Goal: Task Accomplishment & Management: Use online tool/utility

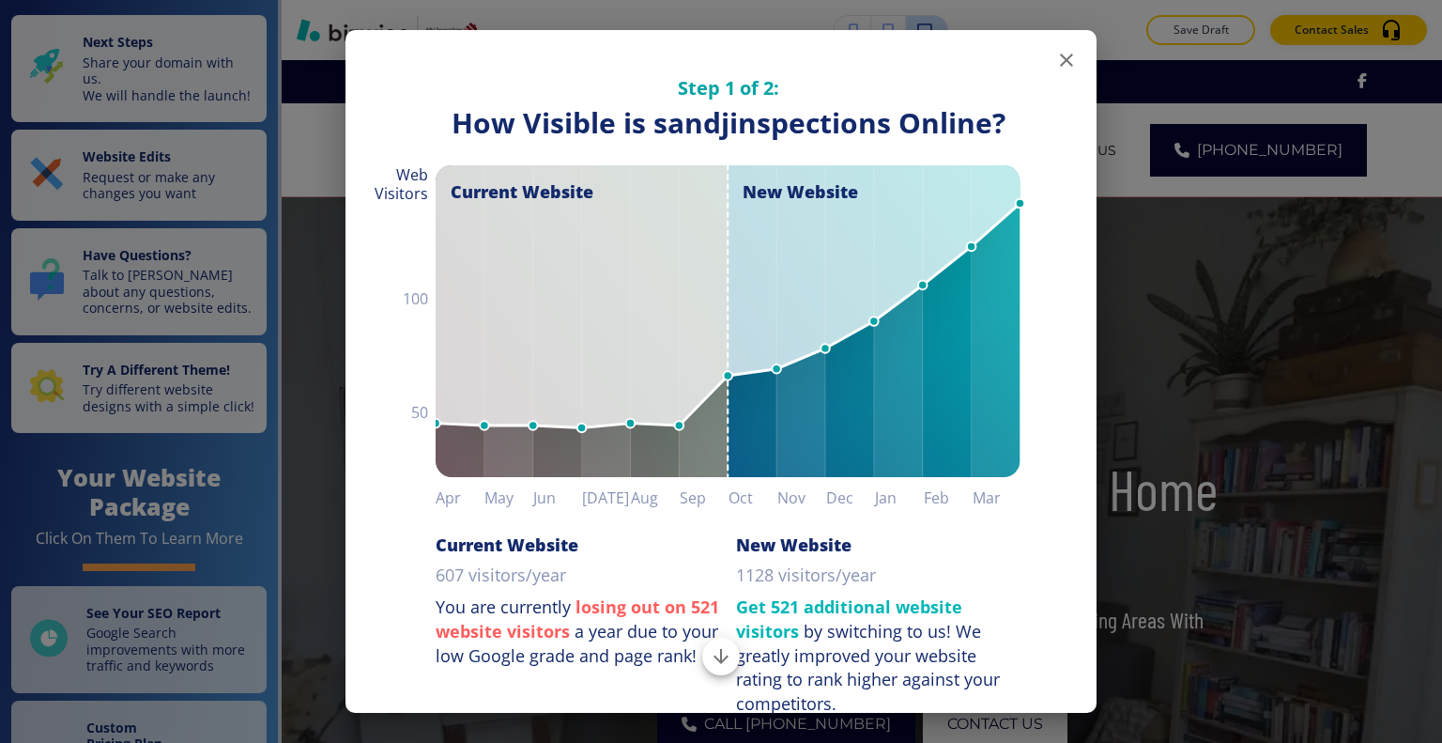
click at [1060, 62] on icon "button" at bounding box center [1066, 60] width 13 height 13
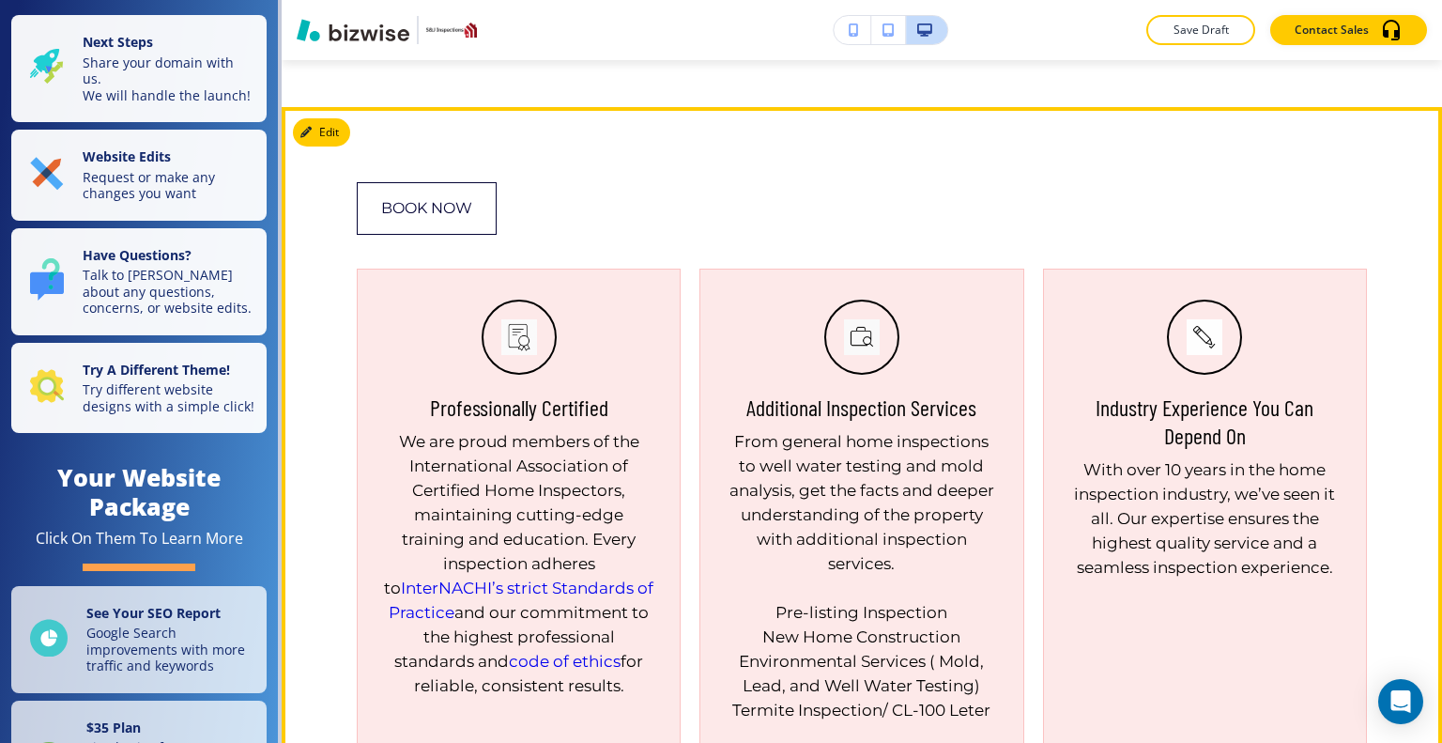
scroll to position [1220, 0]
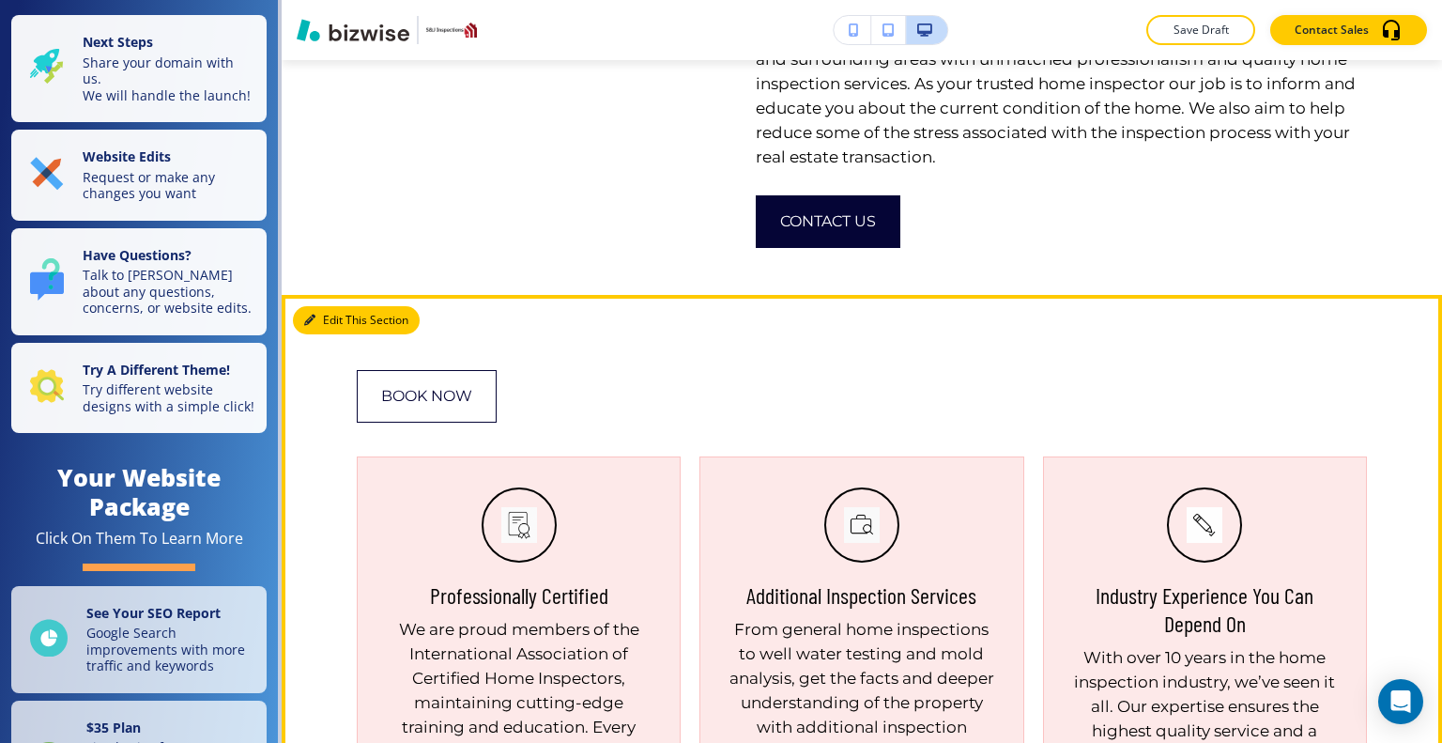
click at [342, 324] on button "Edit This Section" at bounding box center [356, 320] width 127 height 28
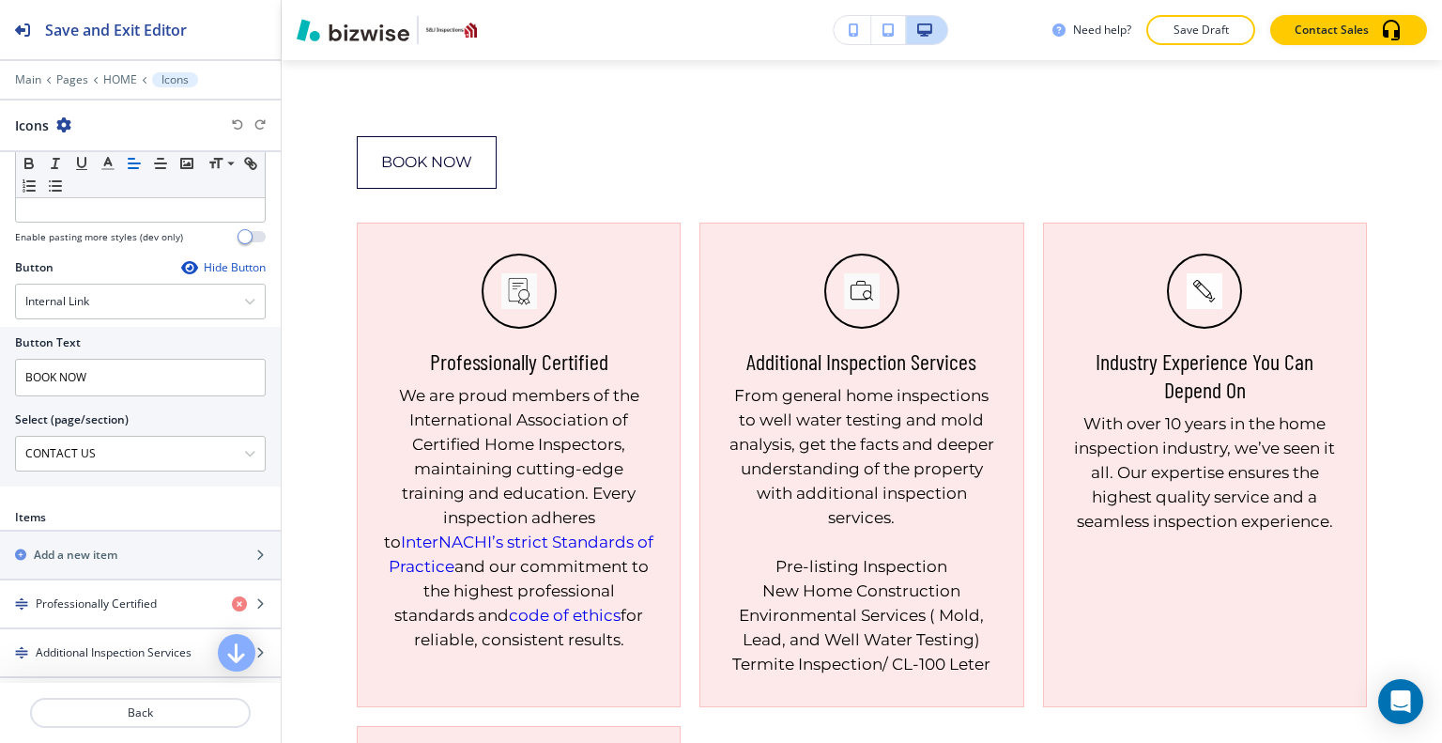
scroll to position [899, 0]
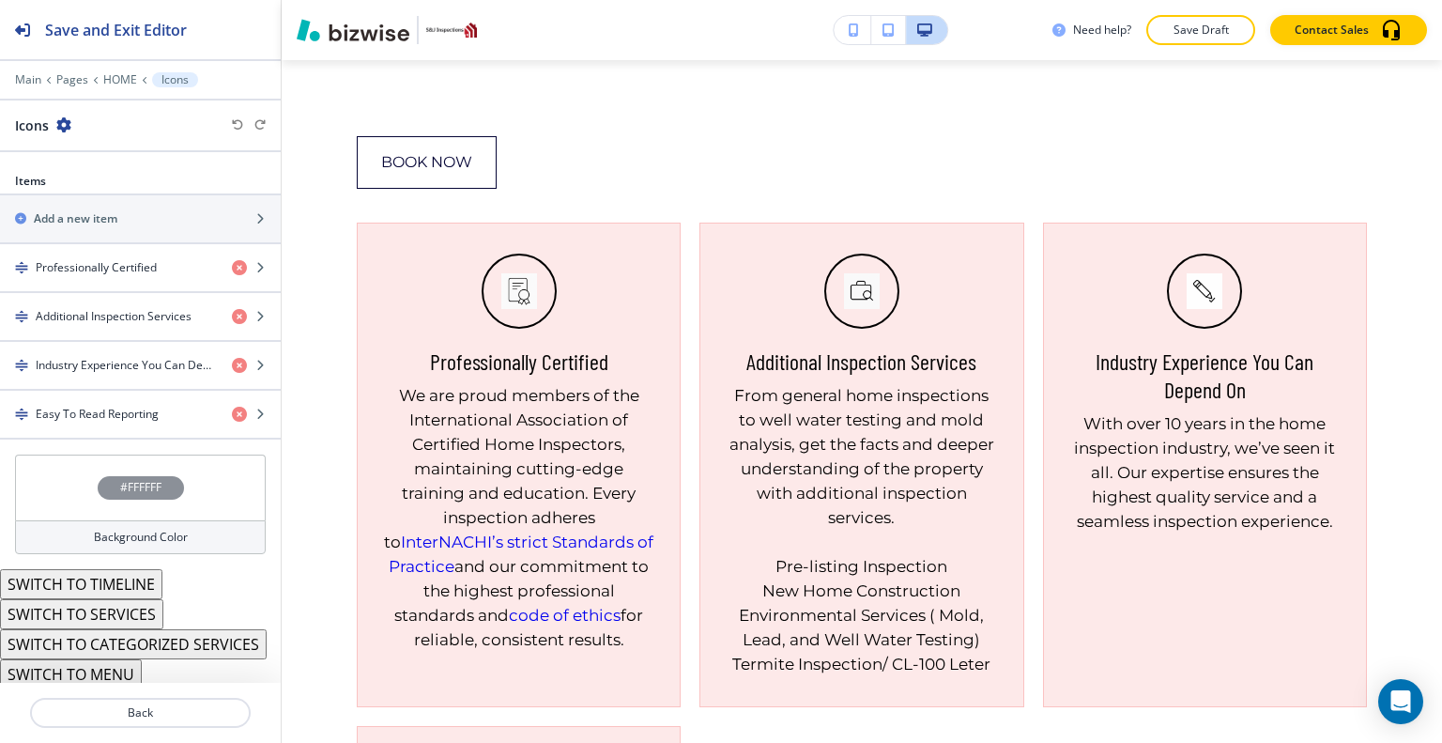
click at [67, 484] on div "#FFFFFF" at bounding box center [140, 487] width 251 height 66
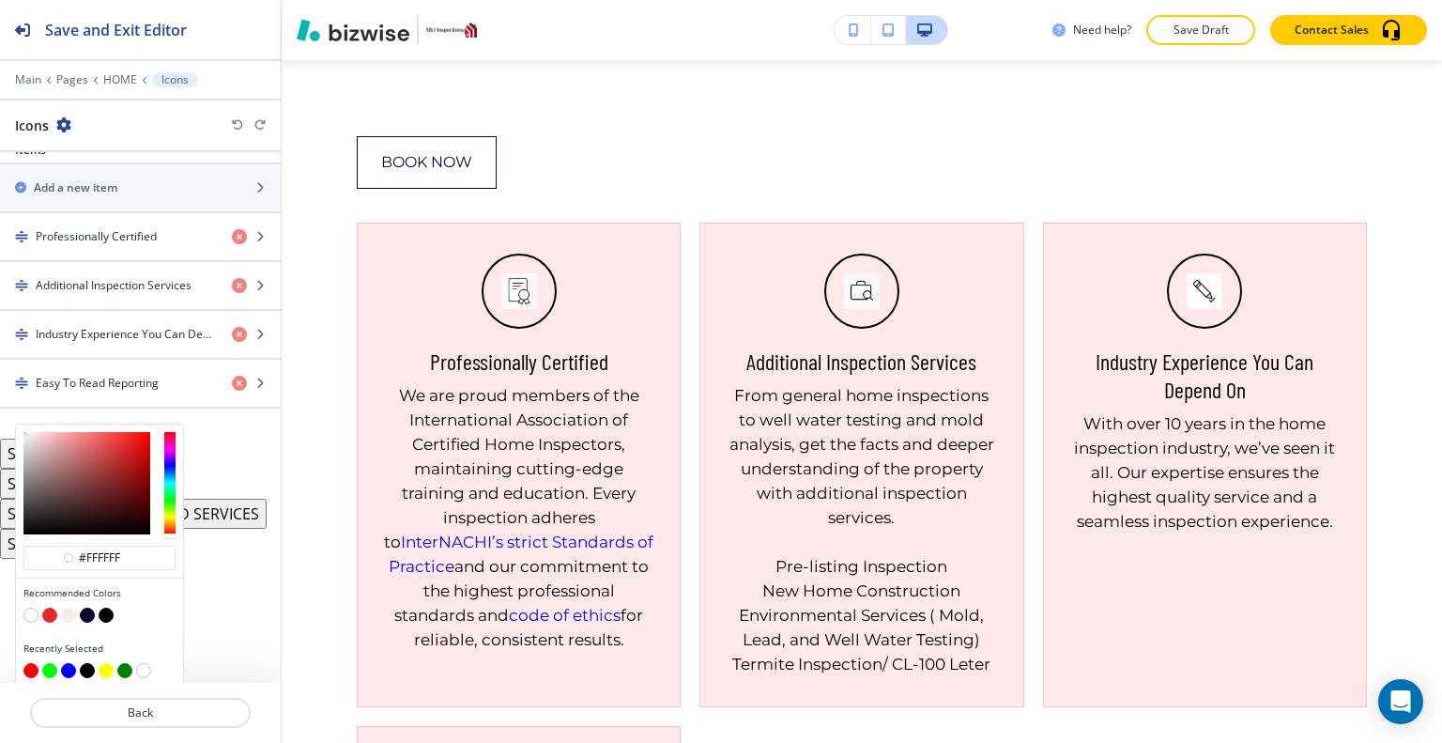
click at [49, 607] on button "button" at bounding box center [49, 614] width 15 height 15
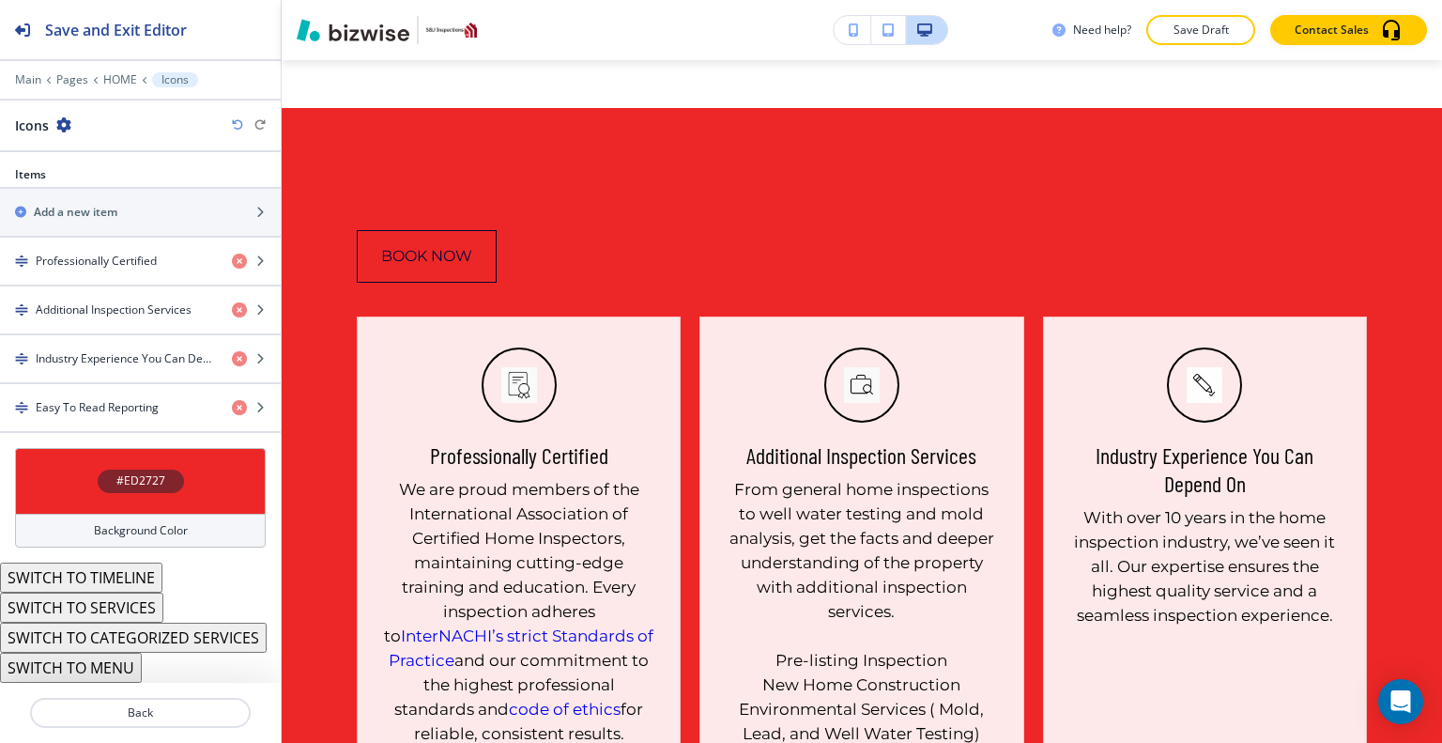
scroll to position [1502, 0]
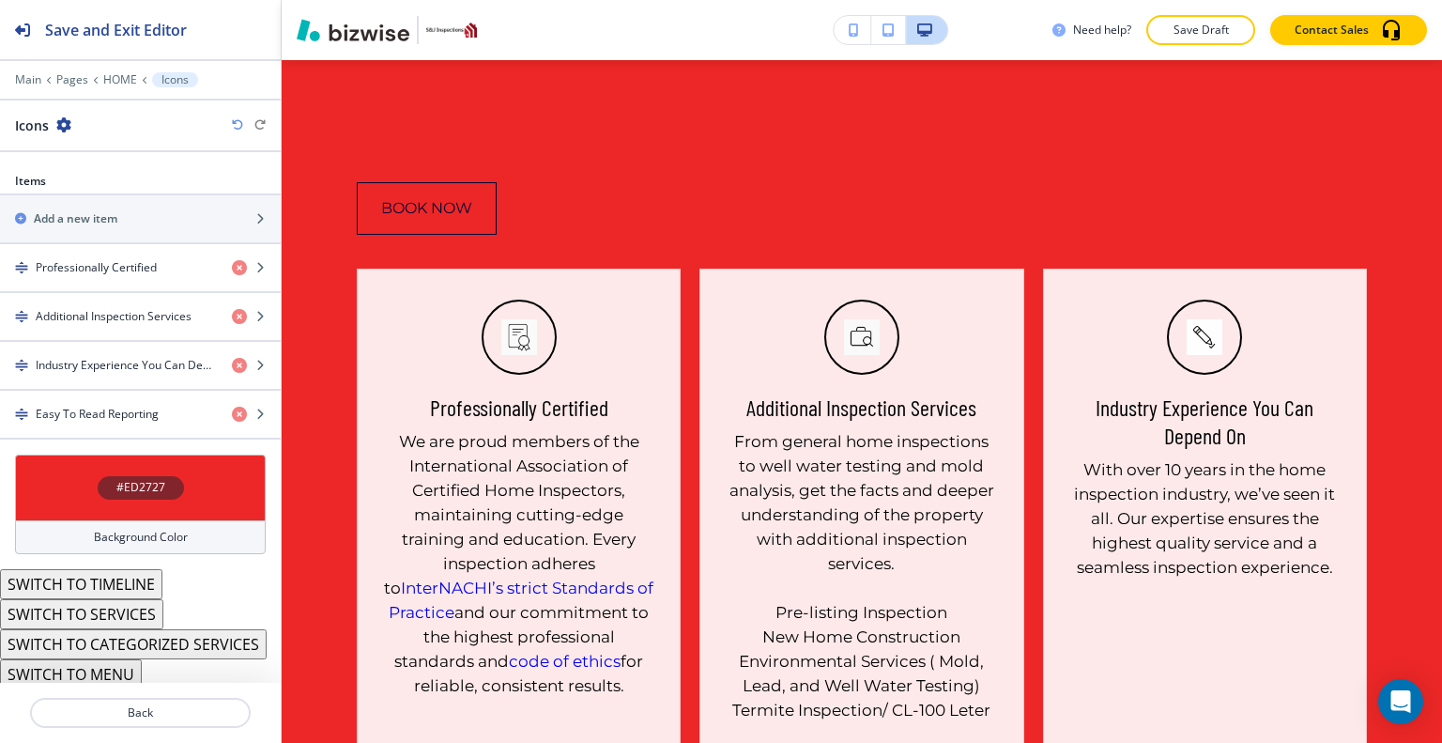
click at [53, 483] on div "#ED2727" at bounding box center [140, 487] width 251 height 66
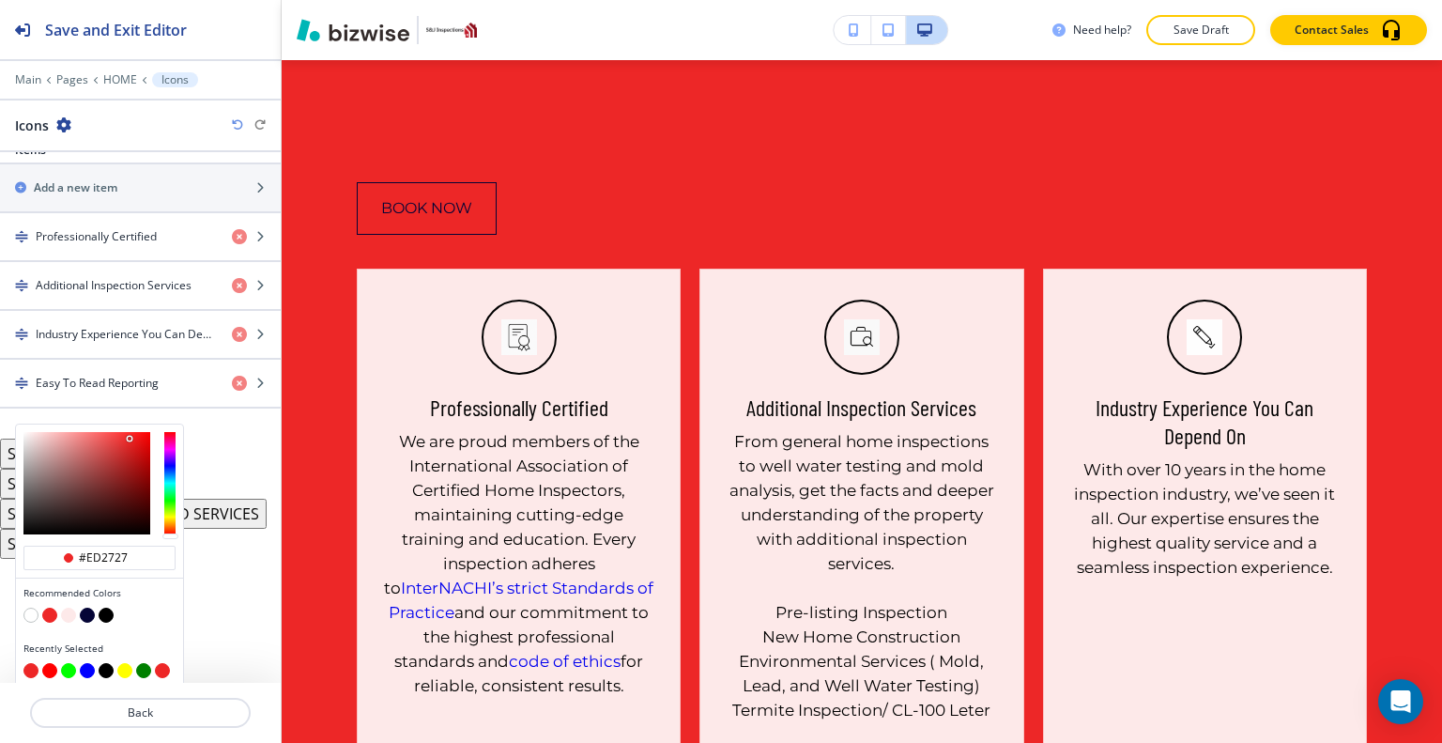
click at [69, 607] on button "button" at bounding box center [68, 614] width 15 height 15
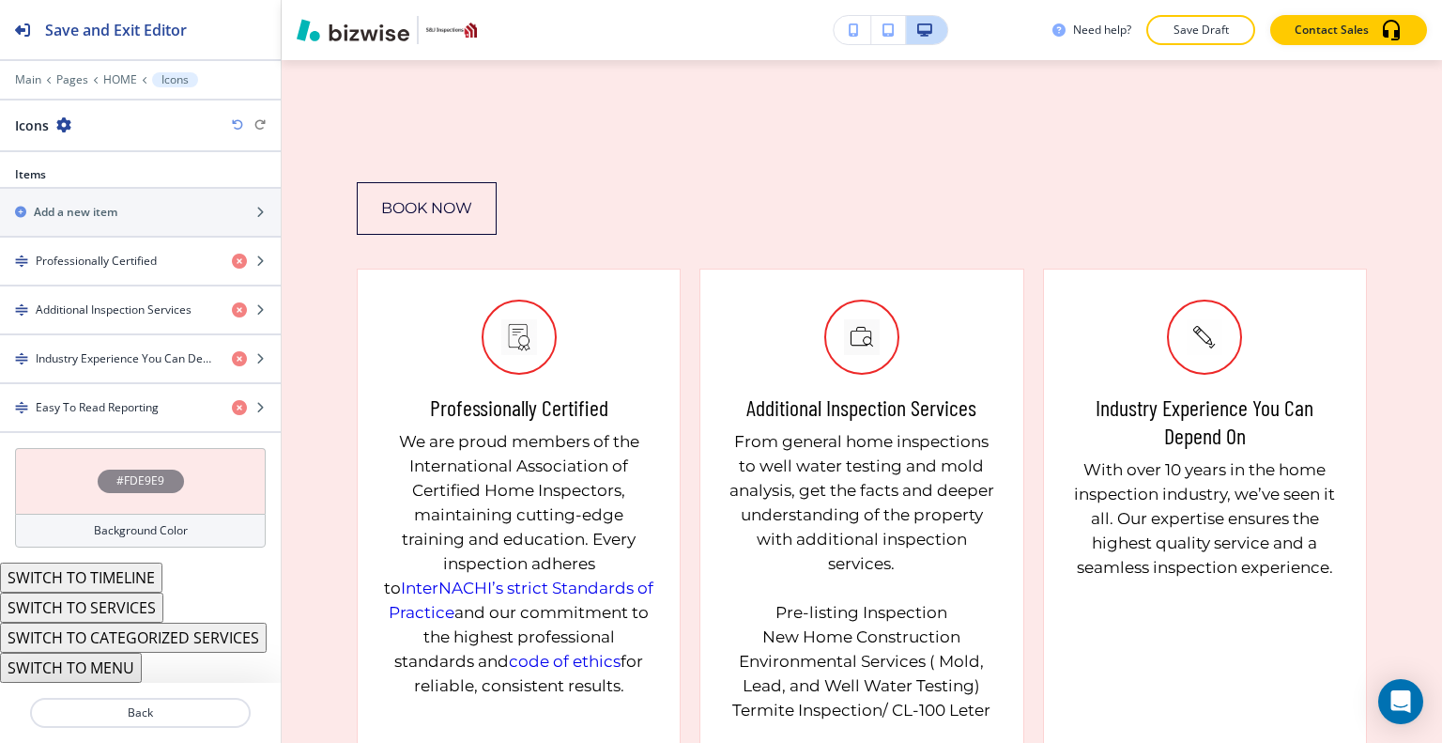
scroll to position [899, 0]
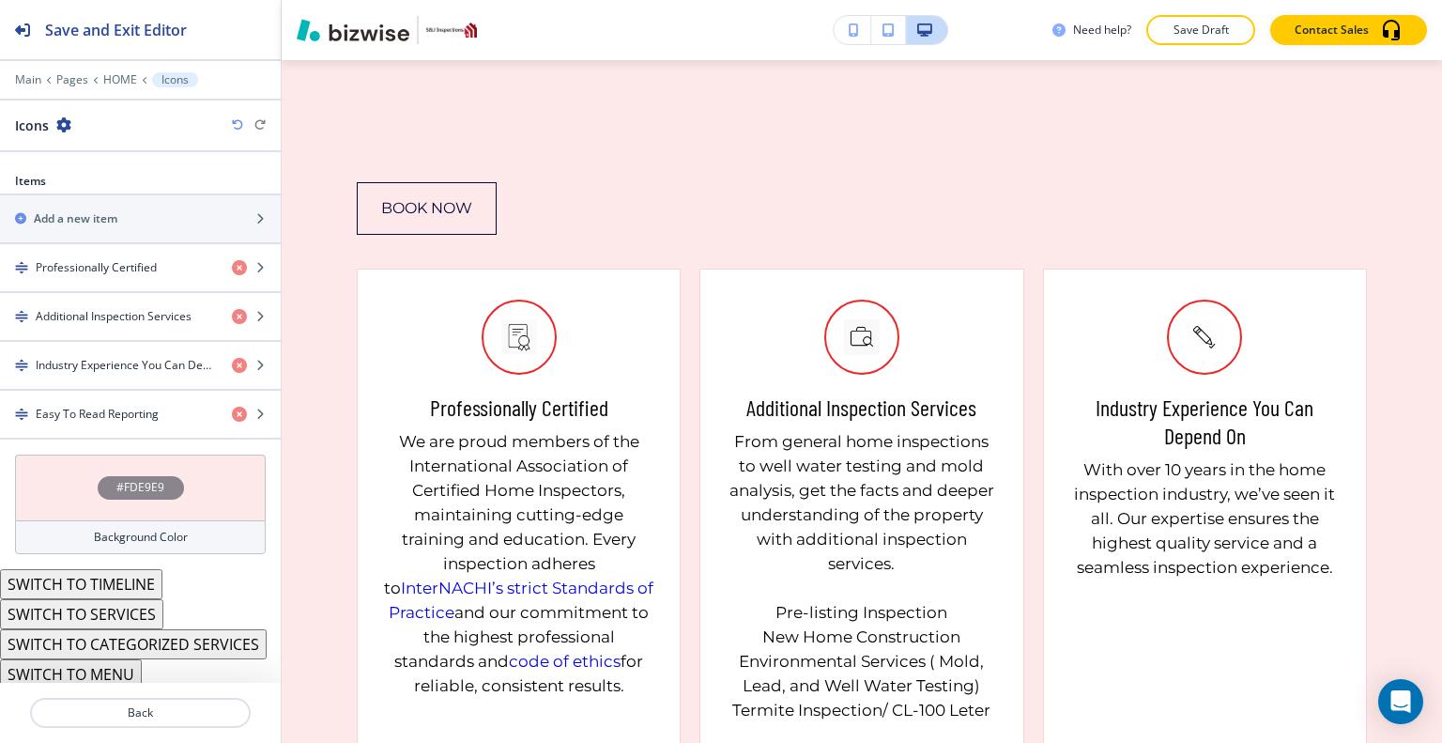
click at [71, 476] on div "#FDE9E9" at bounding box center [140, 487] width 251 height 66
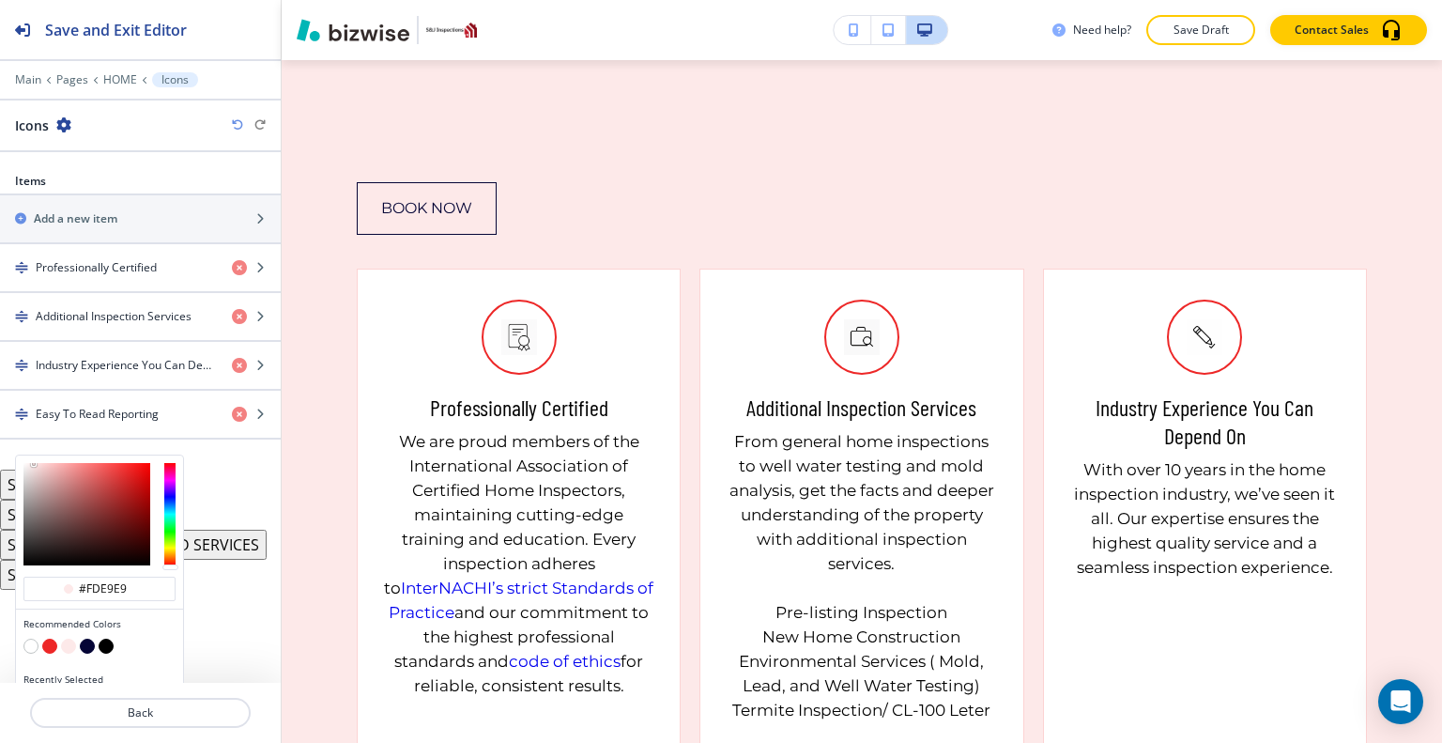
click at [88, 638] on button "button" at bounding box center [87, 645] width 15 height 15
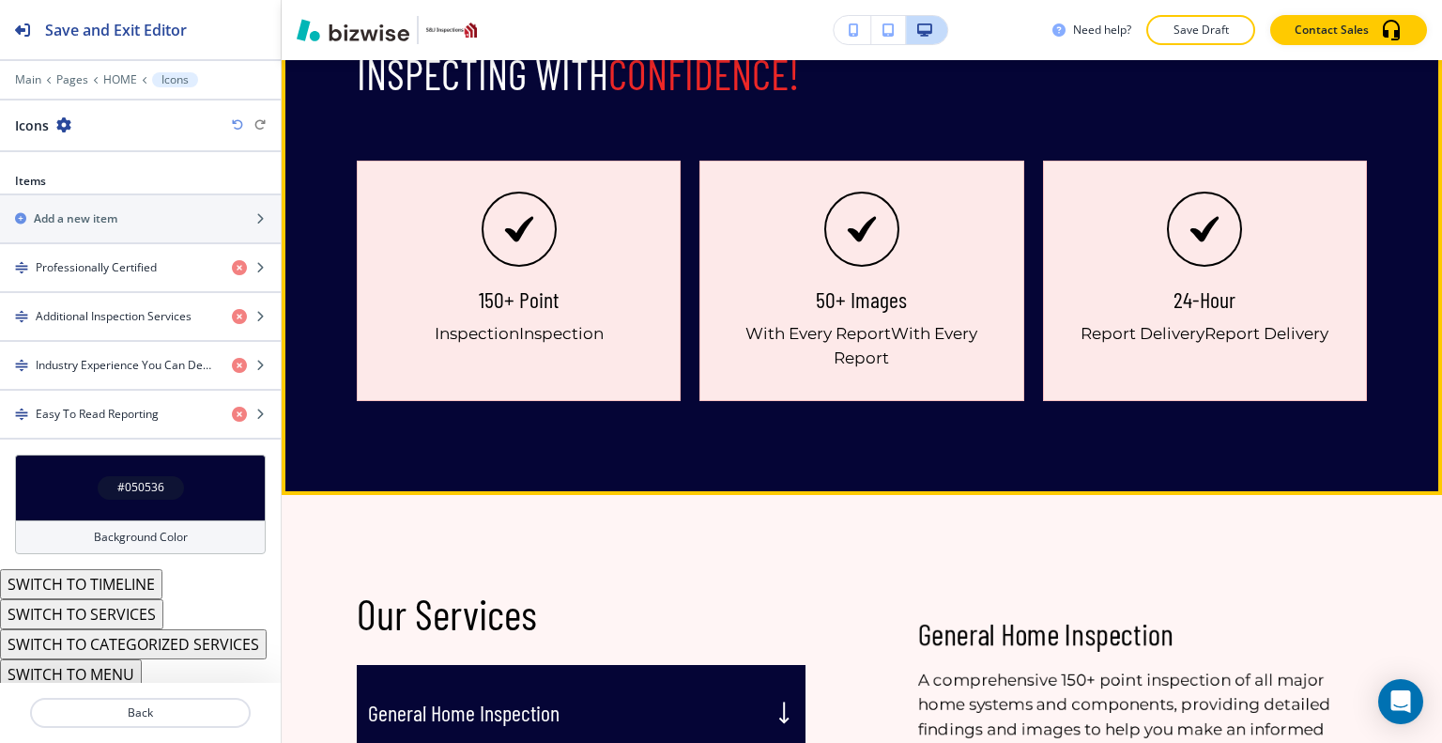
scroll to position [3192, 0]
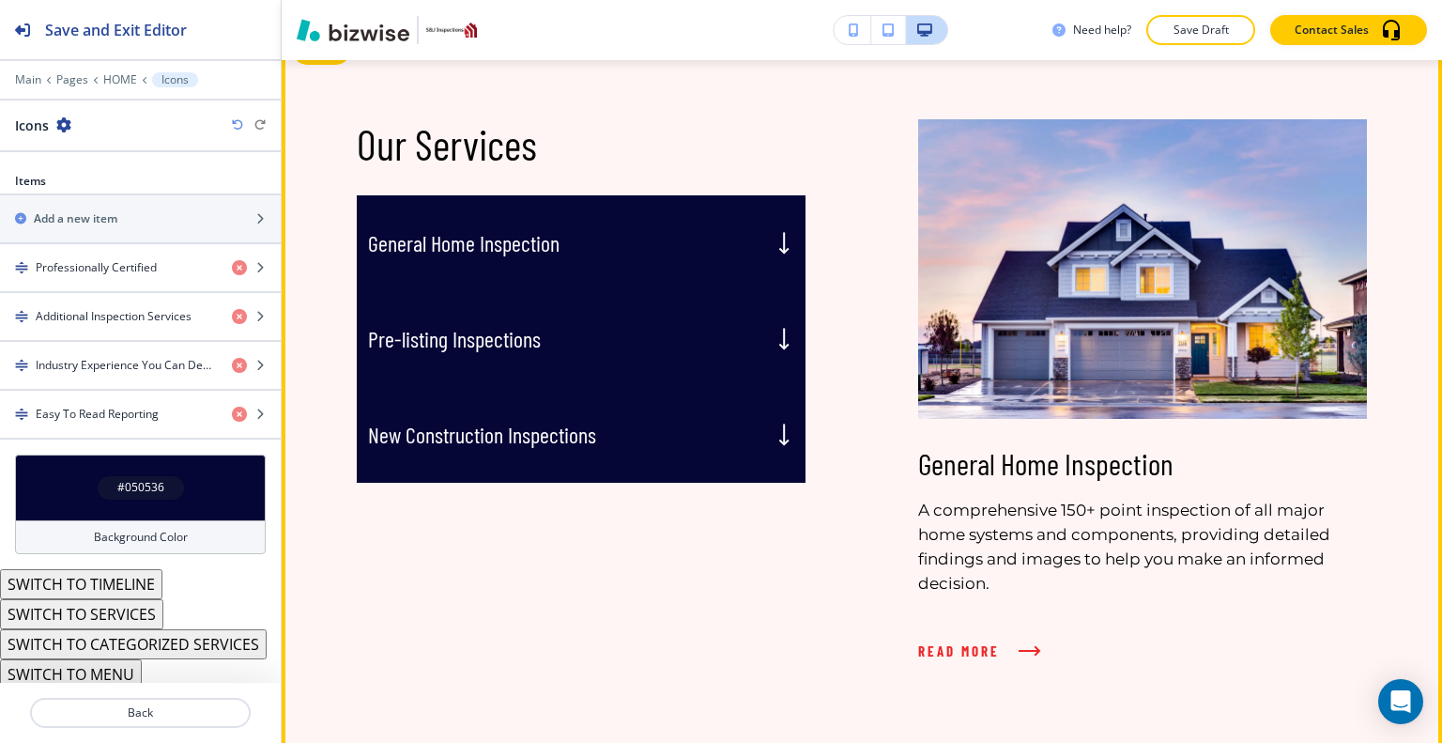
click at [719, 254] on div "General Home Inspection" at bounding box center [581, 243] width 449 height 96
click at [722, 242] on div "General Home Inspection" at bounding box center [581, 243] width 449 height 96
click at [712, 300] on div "Pre-listing Inspections" at bounding box center [581, 339] width 449 height 96
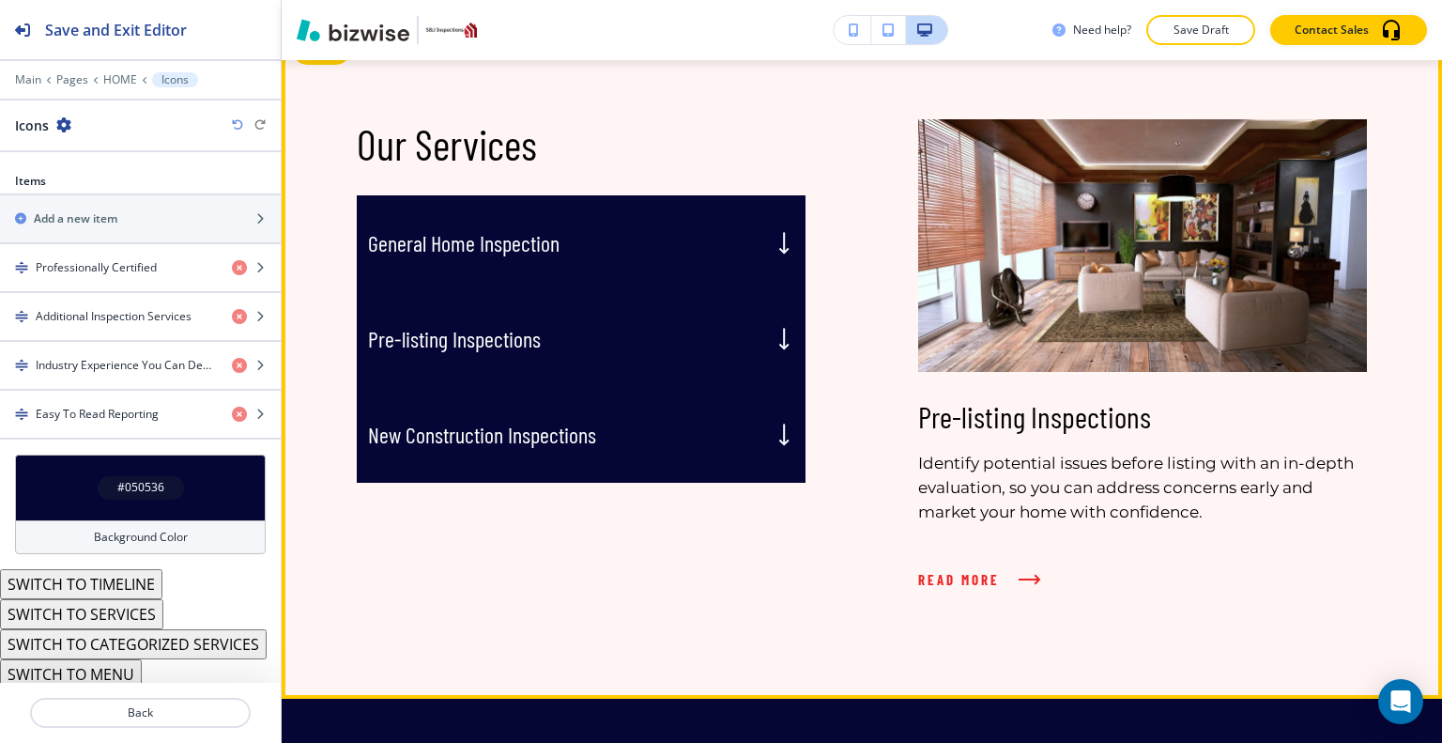
click at [713, 315] on div "Pre-listing Inspections" at bounding box center [581, 339] width 449 height 96
click at [743, 239] on div "General Home Inspection" at bounding box center [581, 243] width 449 height 96
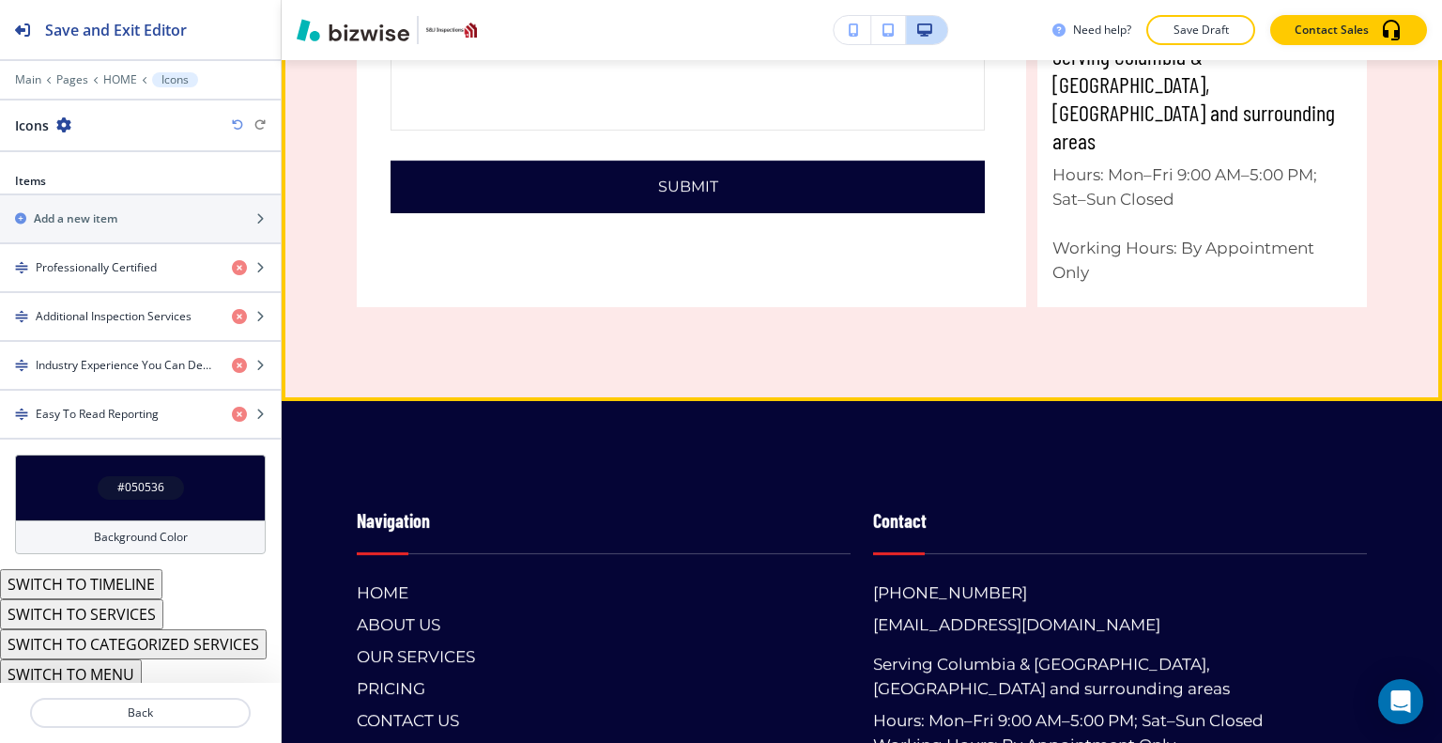
scroll to position [5539, 0]
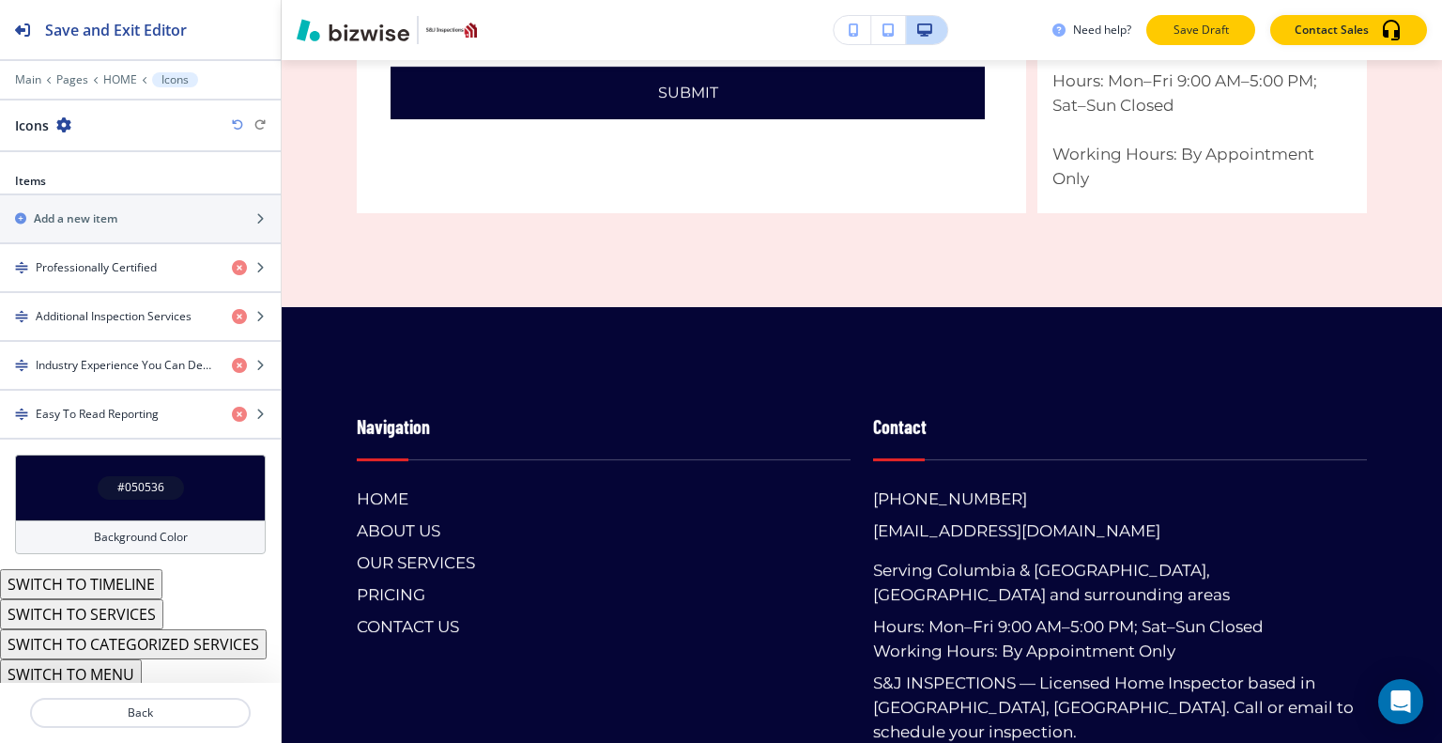
click at [1199, 23] on p "Save Draft" at bounding box center [1201, 30] width 60 height 17
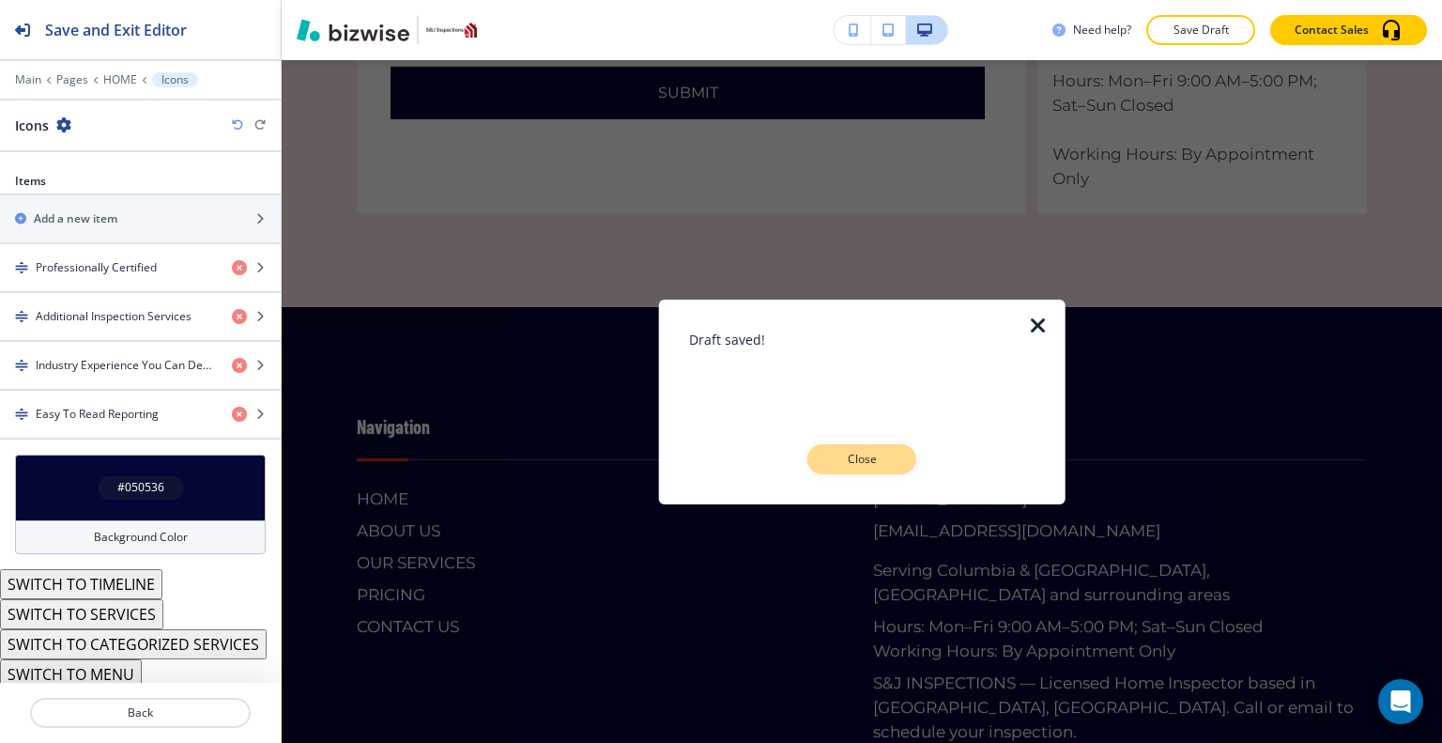
click at [890, 454] on p "Close" at bounding box center [862, 459] width 60 height 17
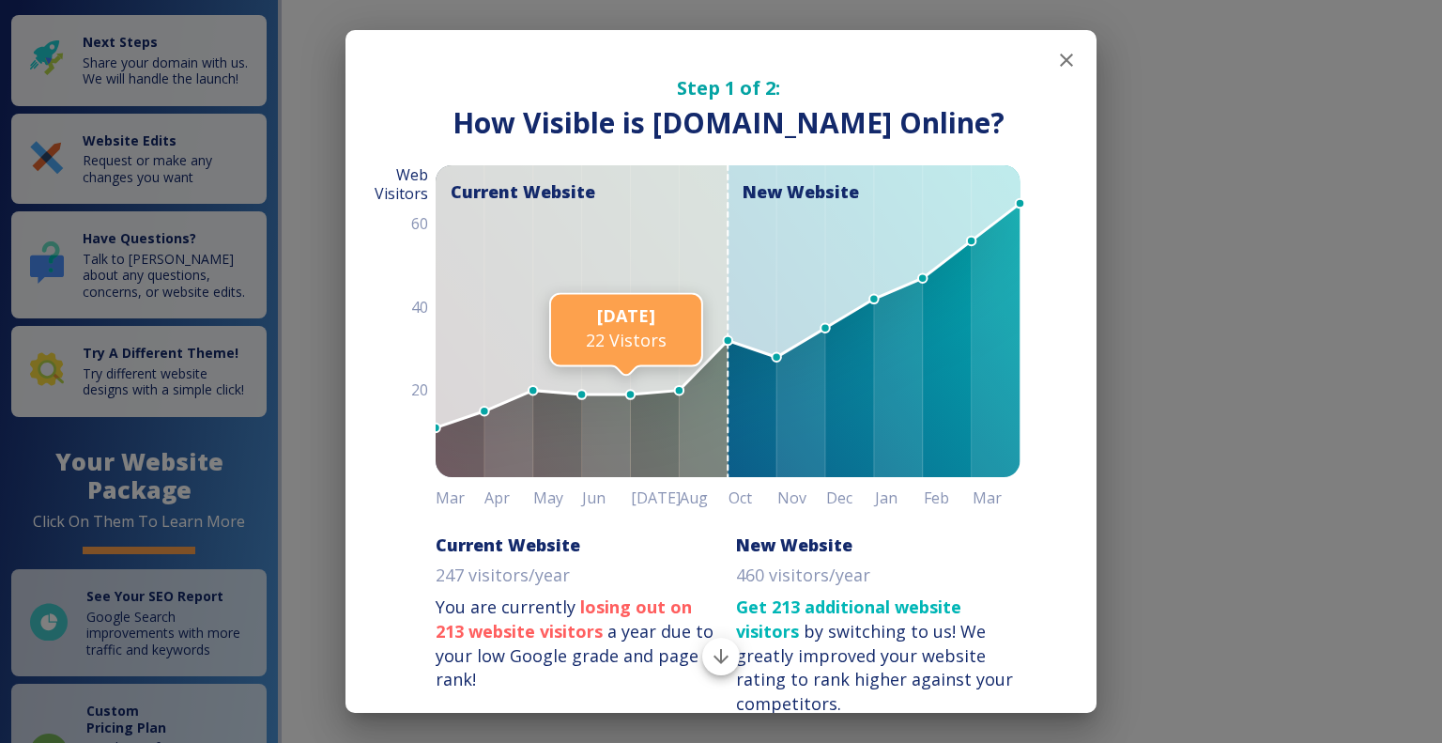
click at [1048, 67] on button "button" at bounding box center [1067, 60] width 38 height 38
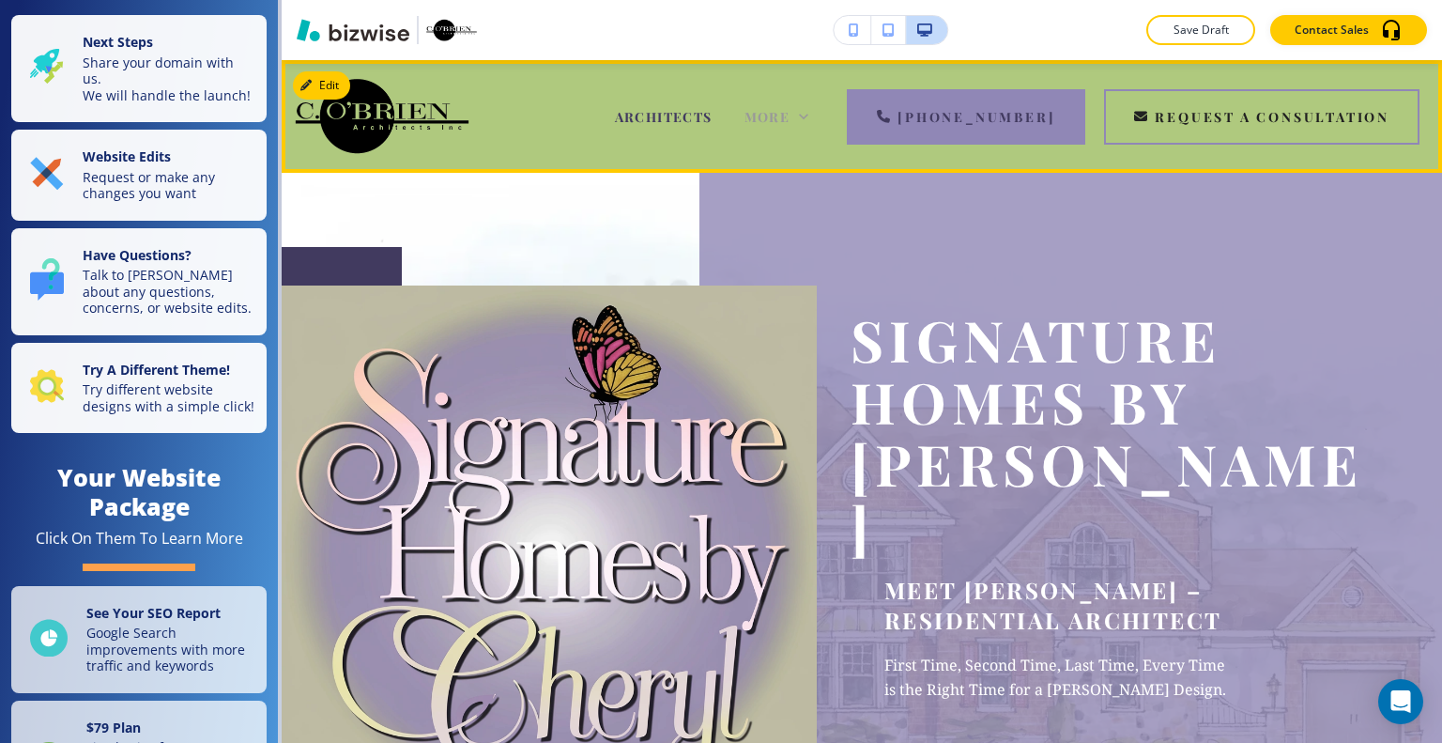
click at [813, 115] on icon at bounding box center [803, 116] width 19 height 19
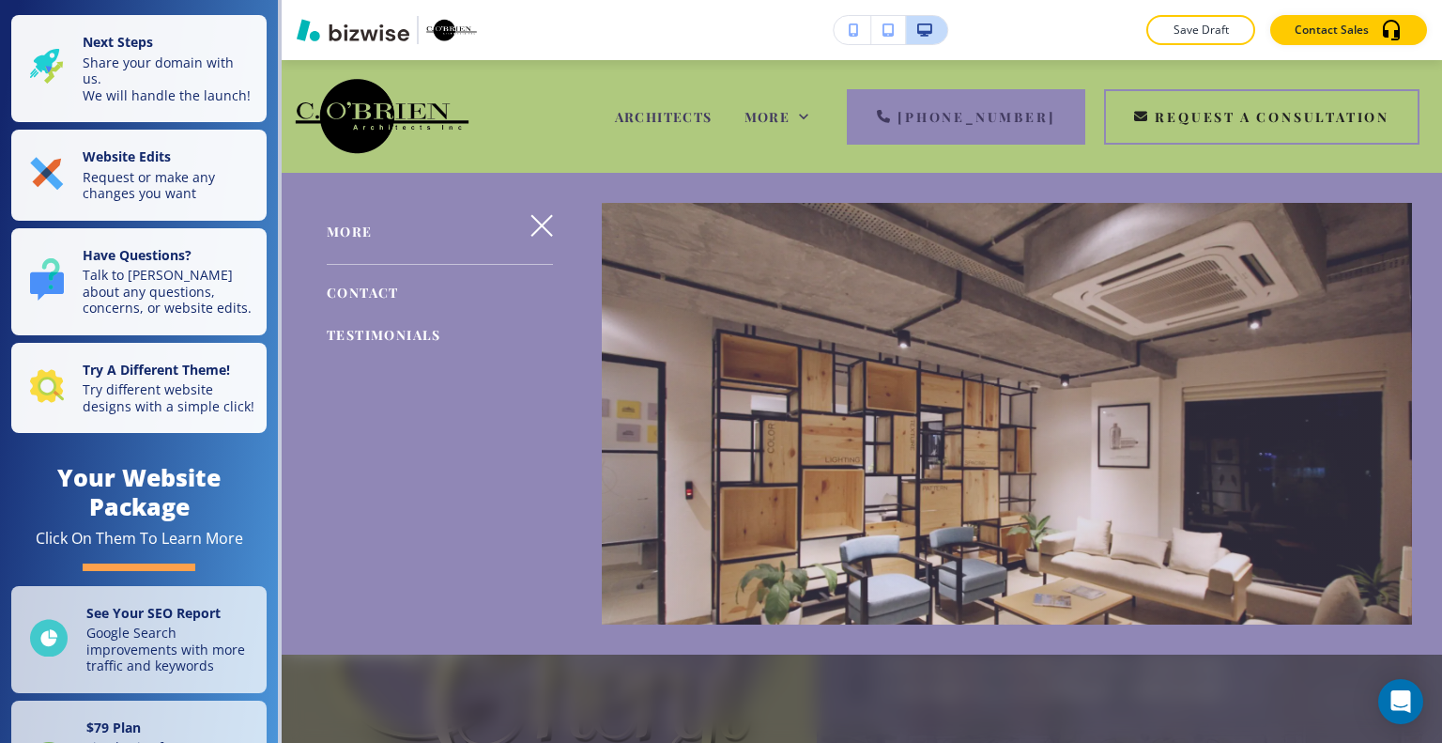
click at [541, 232] on icon "button" at bounding box center [541, 225] width 23 height 23
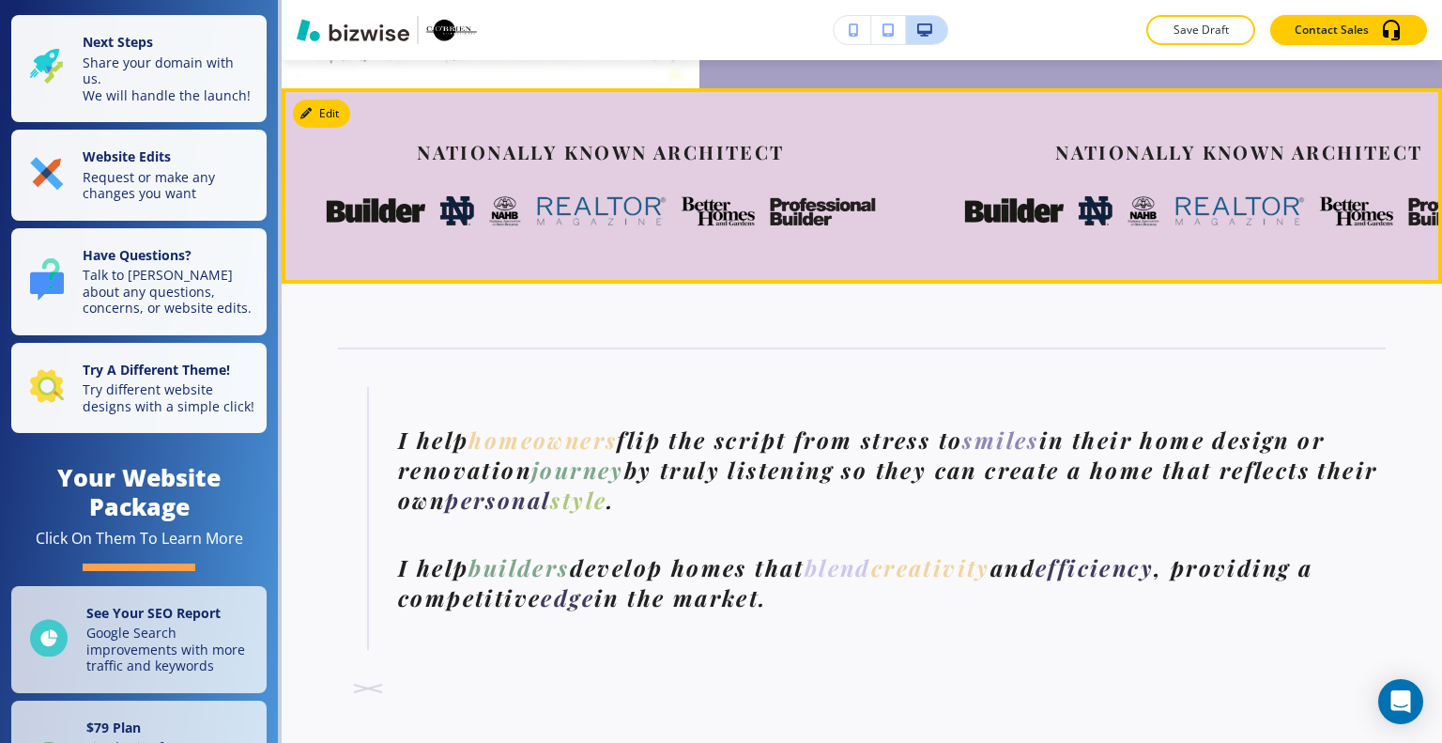
scroll to position [1033, 0]
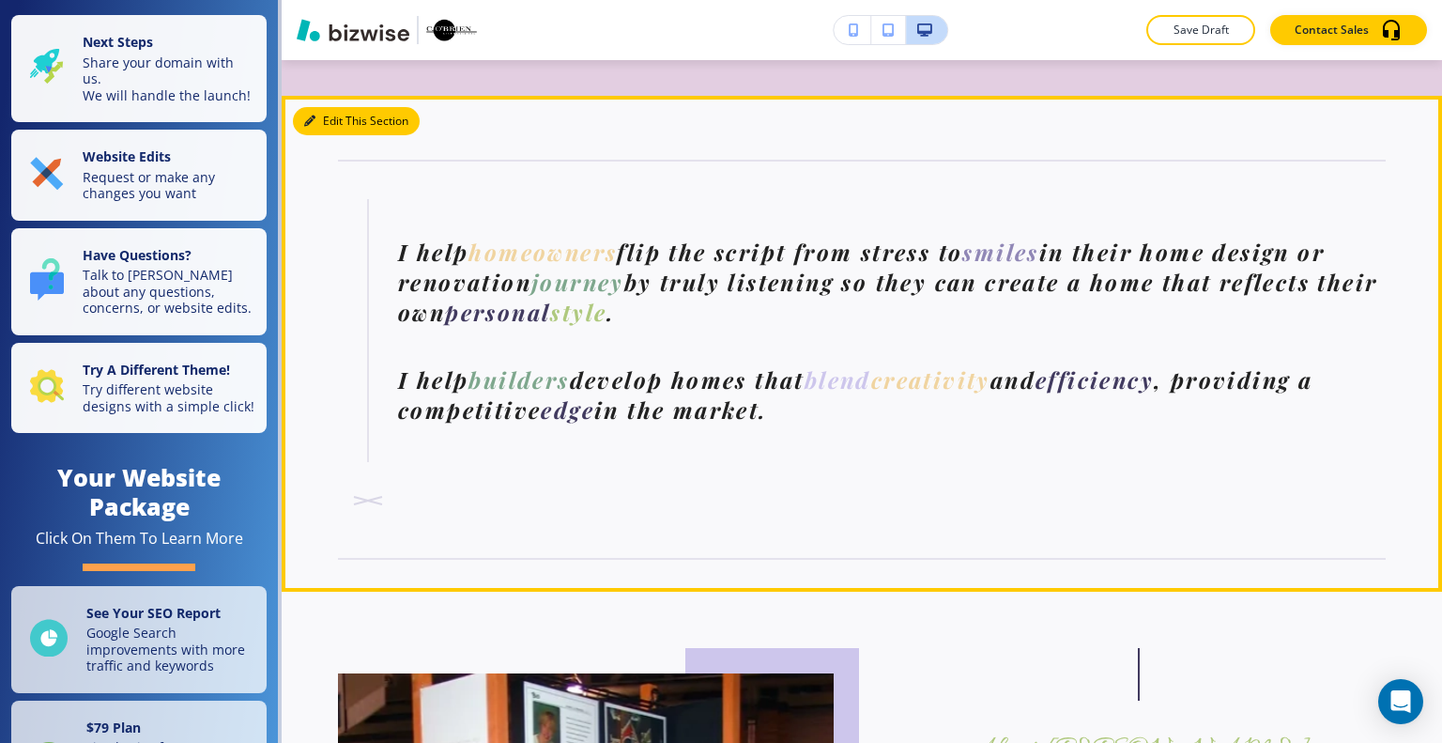
click at [343, 108] on button "Edit This Section" at bounding box center [356, 121] width 127 height 28
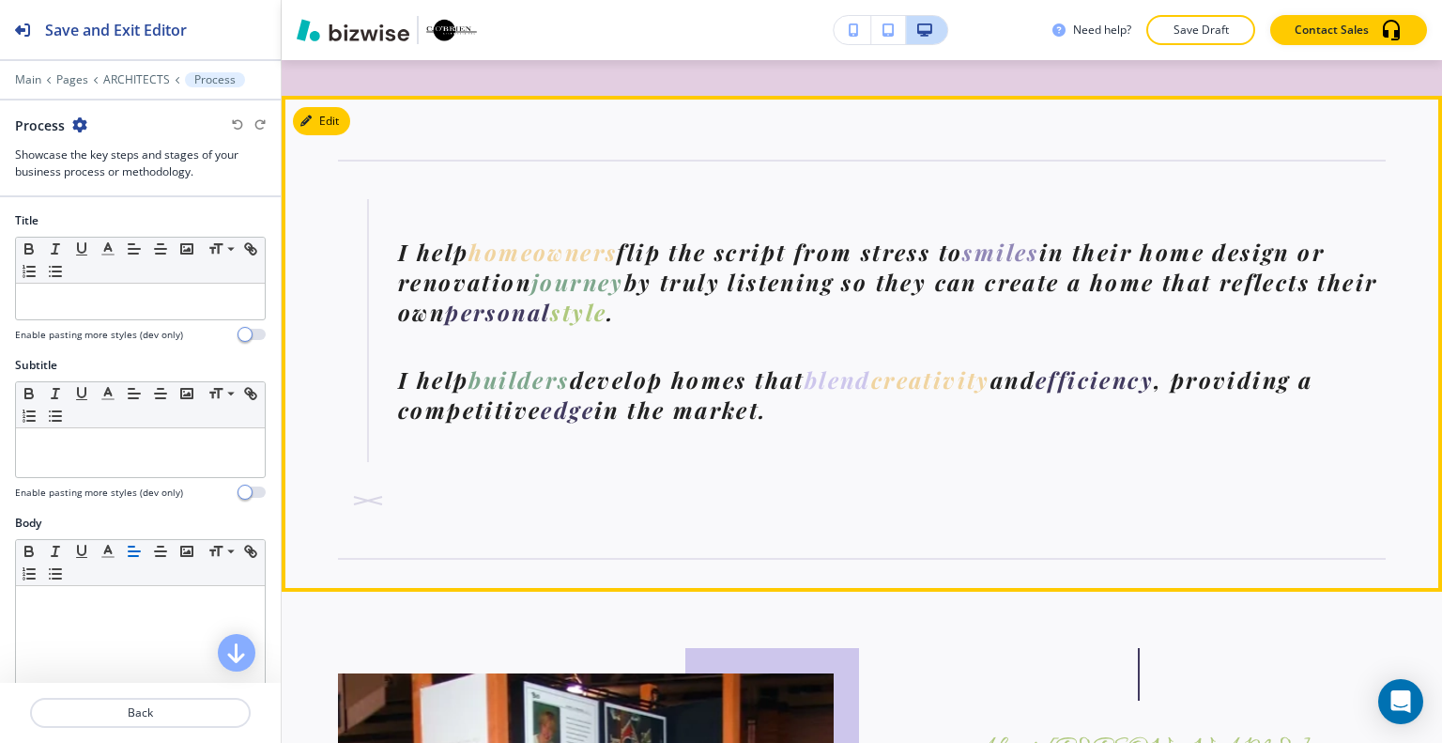
scroll to position [1060, 0]
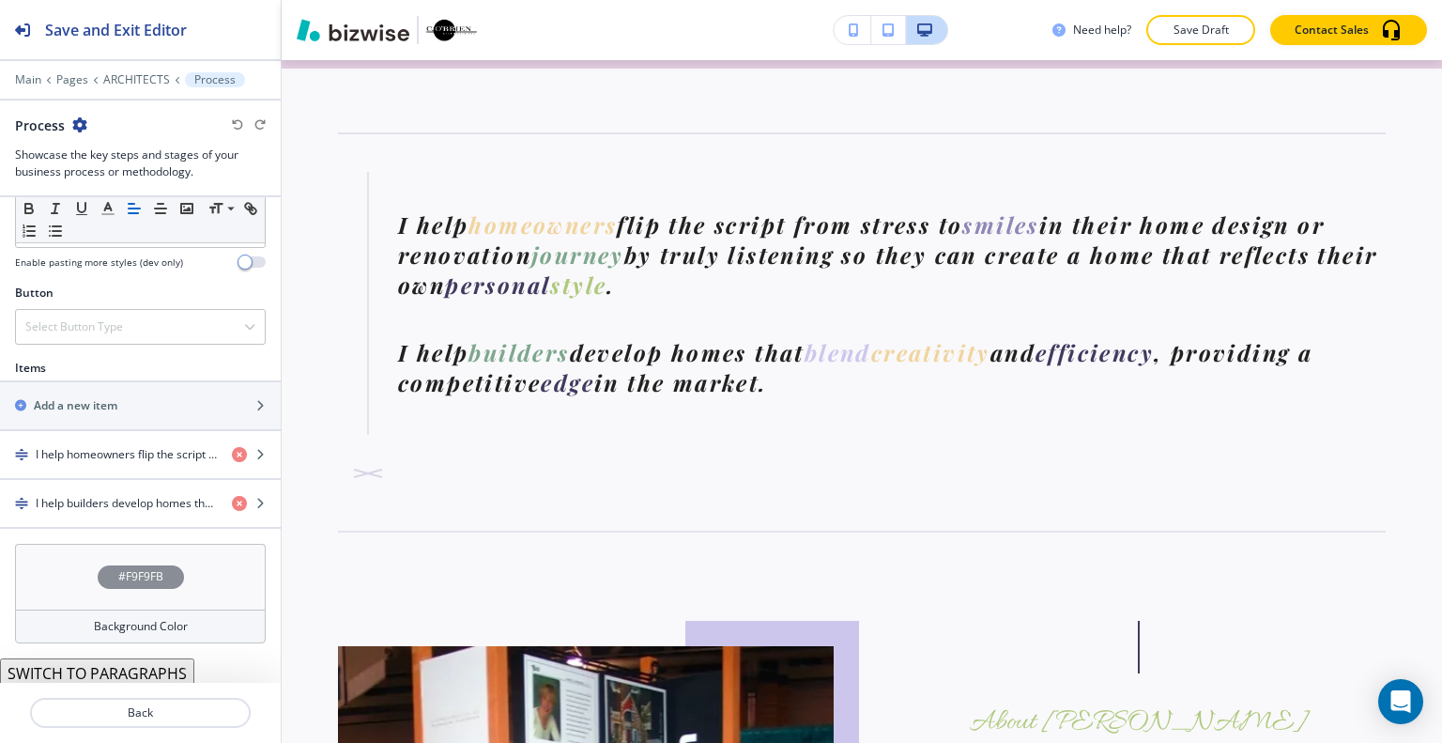
click at [41, 559] on div "#F9F9FB" at bounding box center [140, 577] width 251 height 66
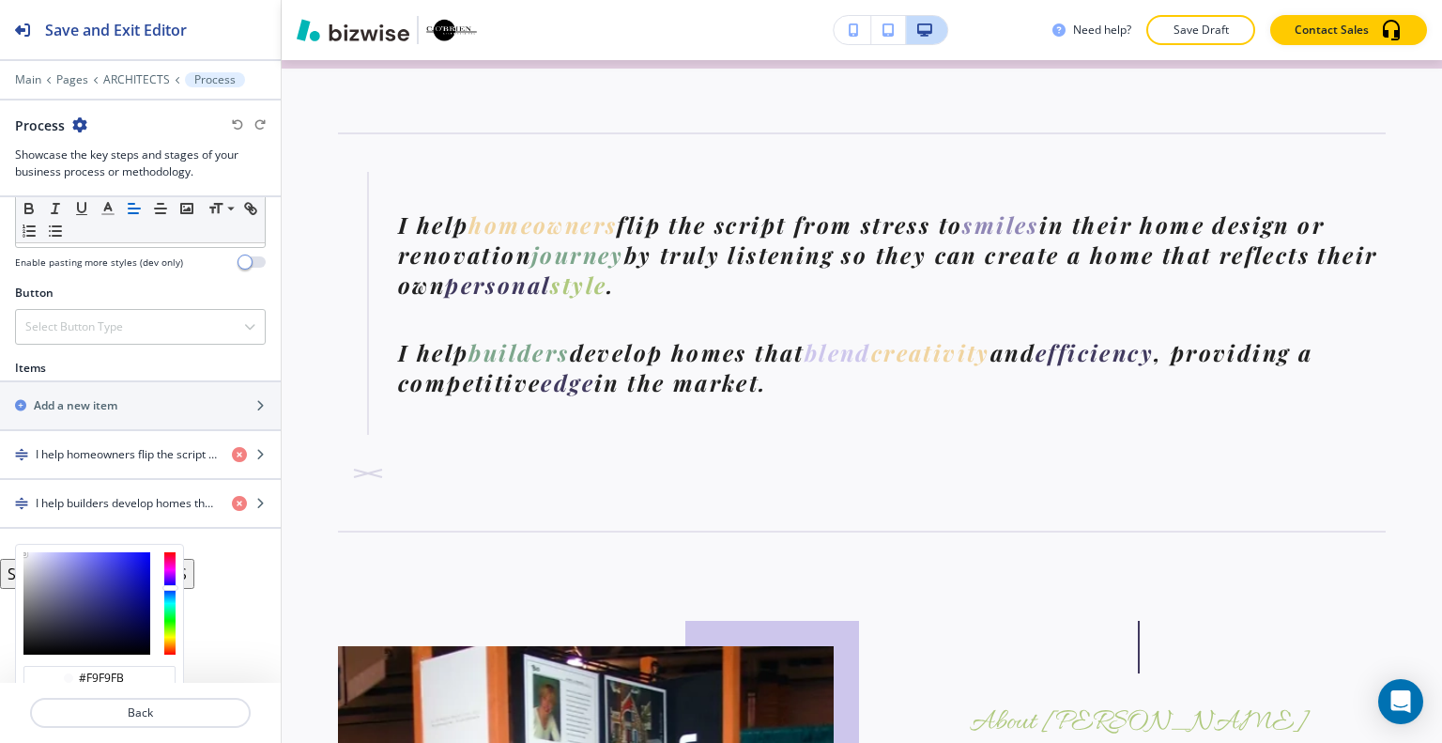
scroll to position [704, 0]
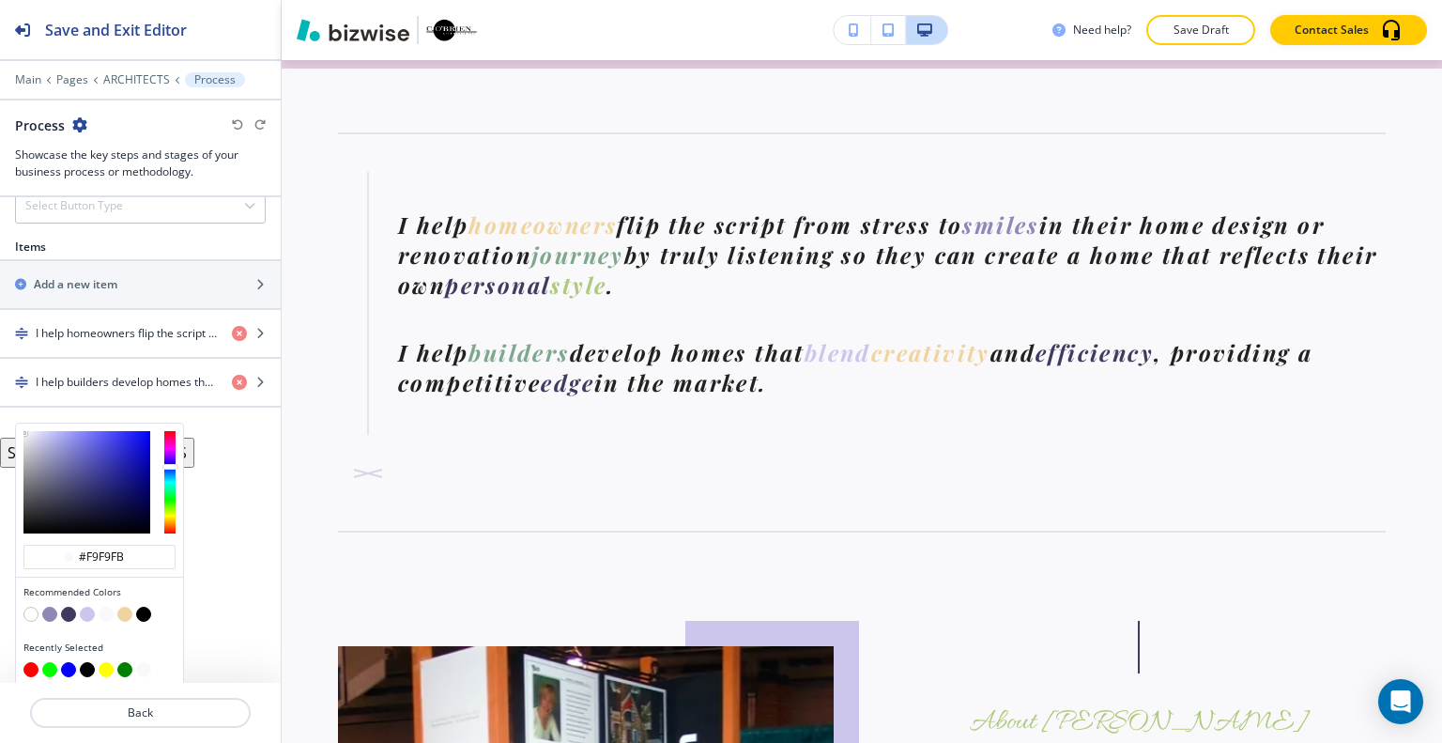
click at [67, 607] on button "button" at bounding box center [68, 613] width 15 height 15
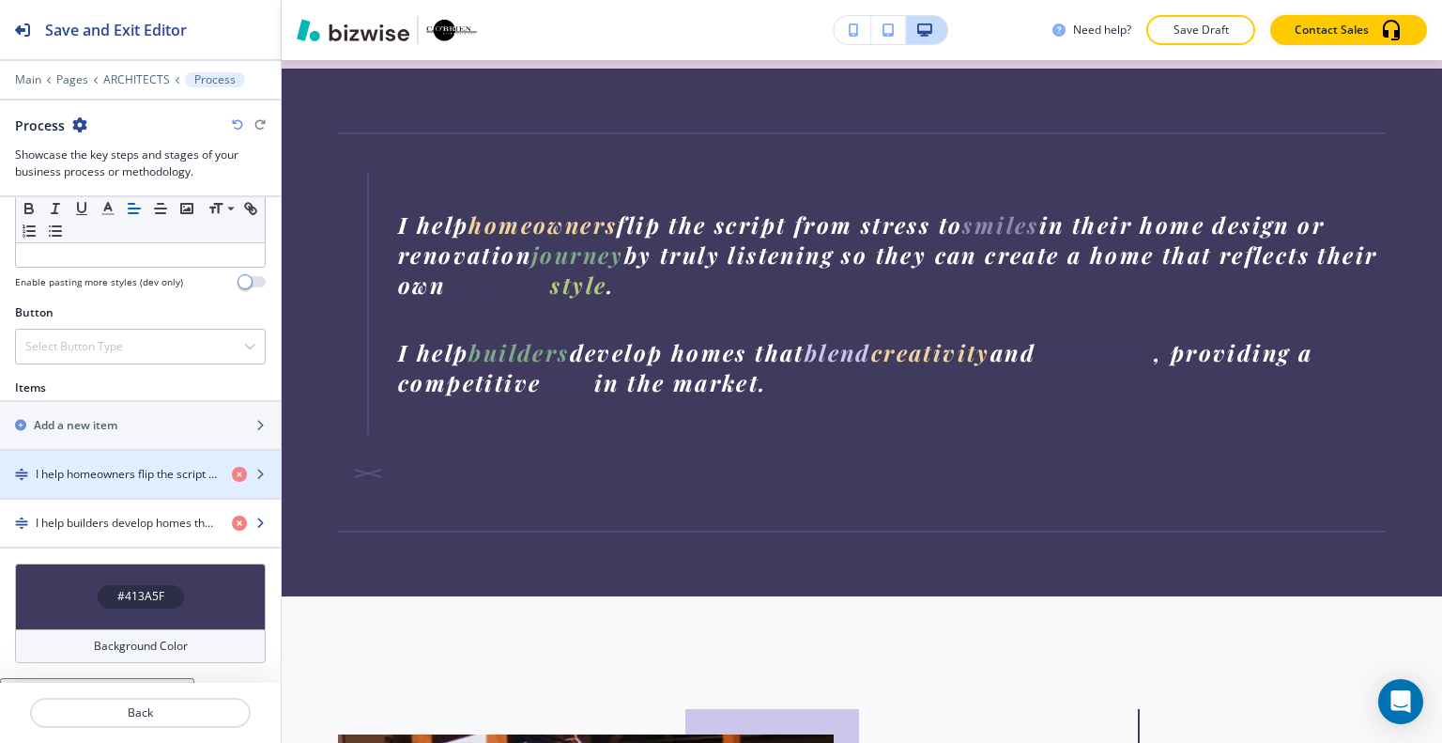
scroll to position [583, 0]
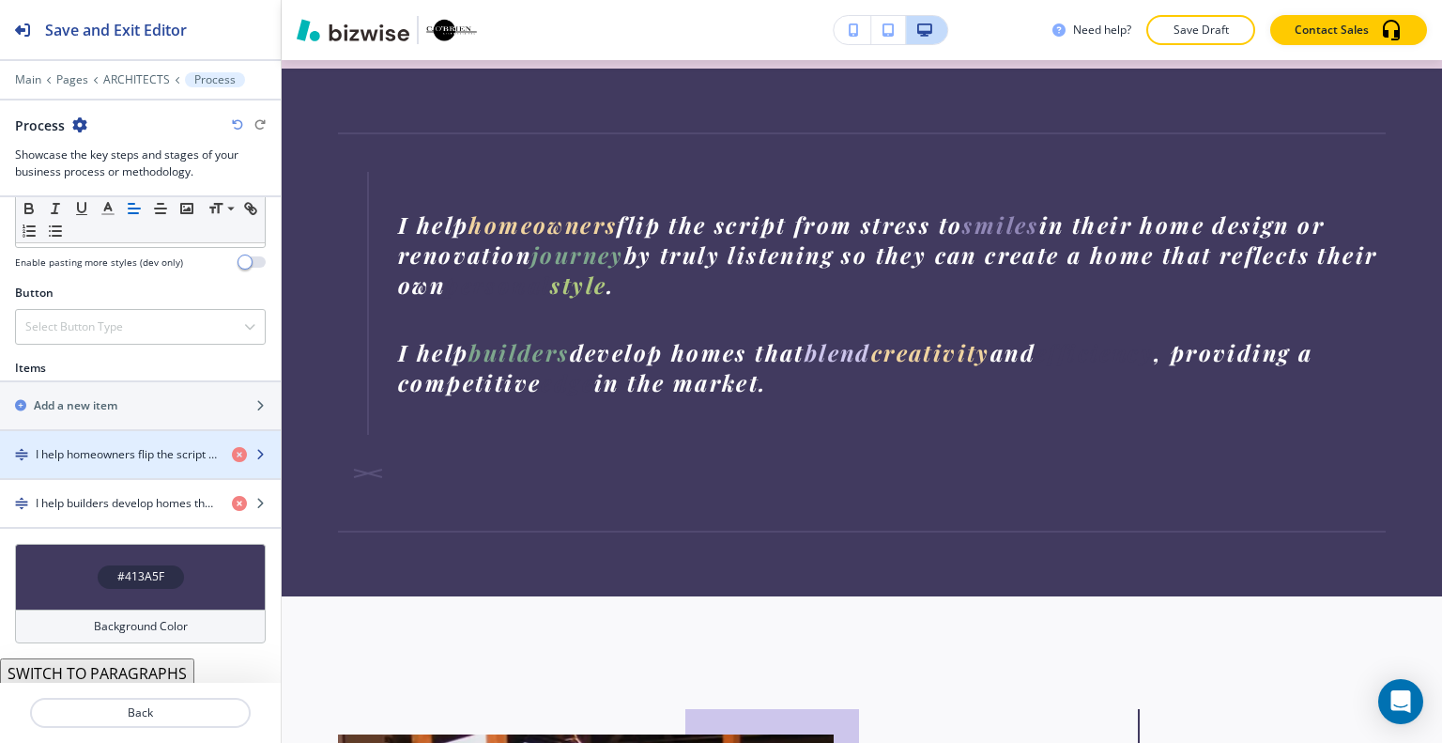
click at [139, 451] on h4 "I help homeowners flip the script from stress to smiles in their home design or…" at bounding box center [126, 454] width 181 height 17
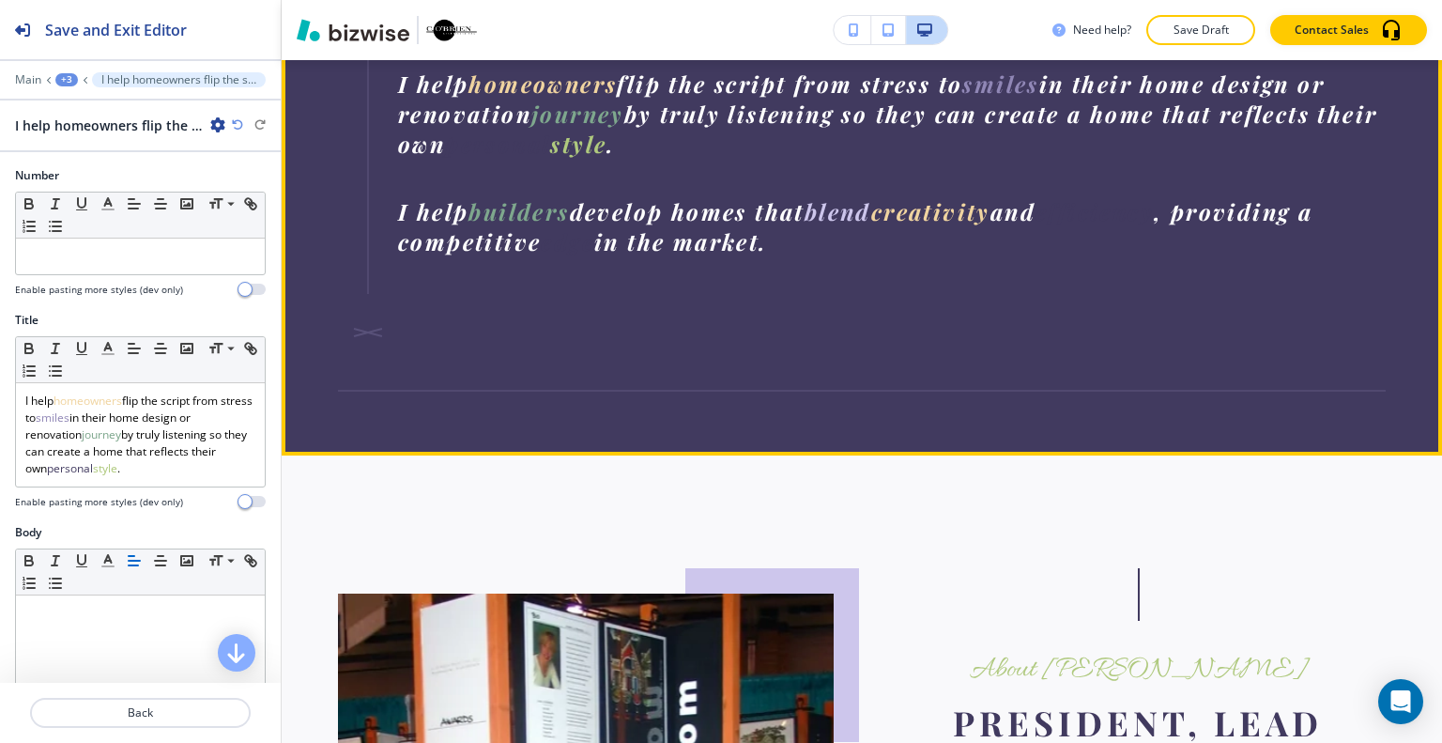
scroll to position [1107, 0]
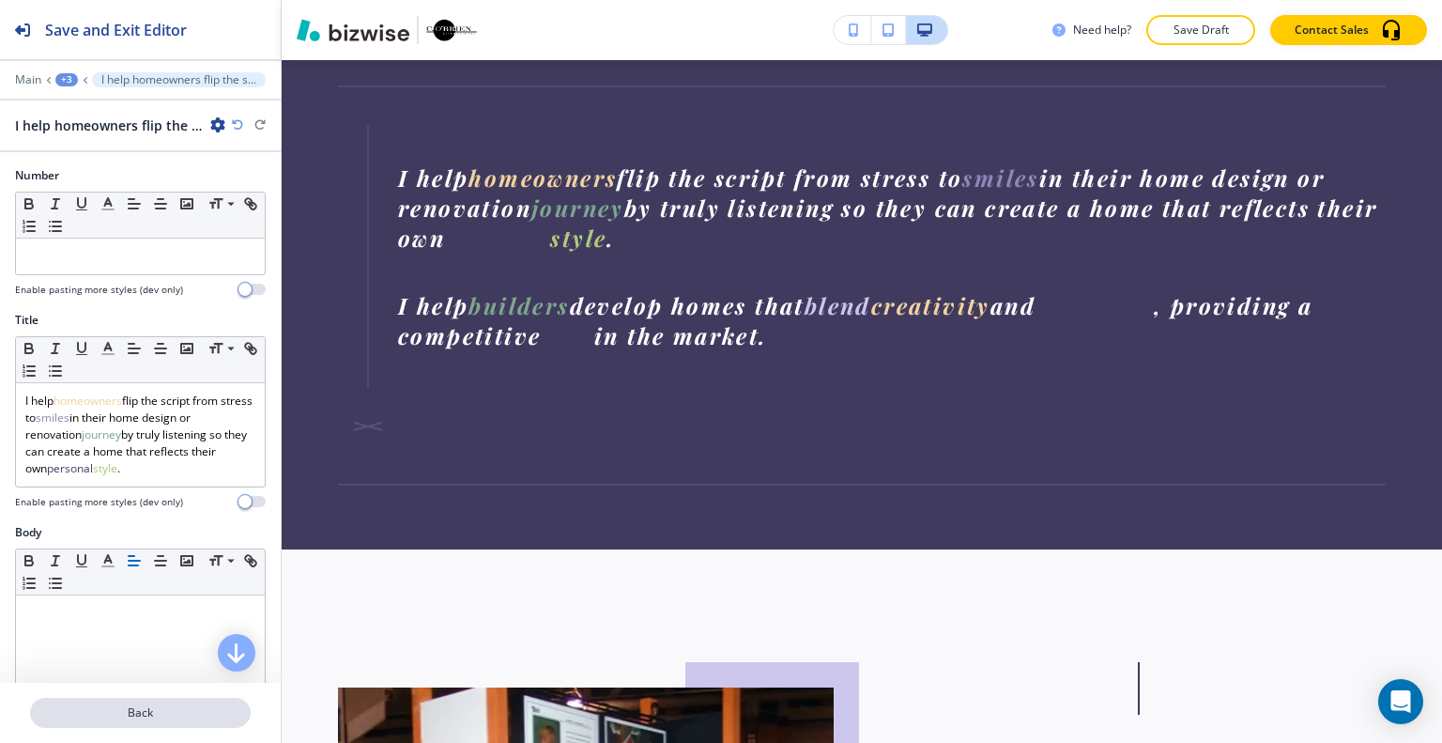
click at [139, 716] on p "Back" at bounding box center [140, 712] width 217 height 17
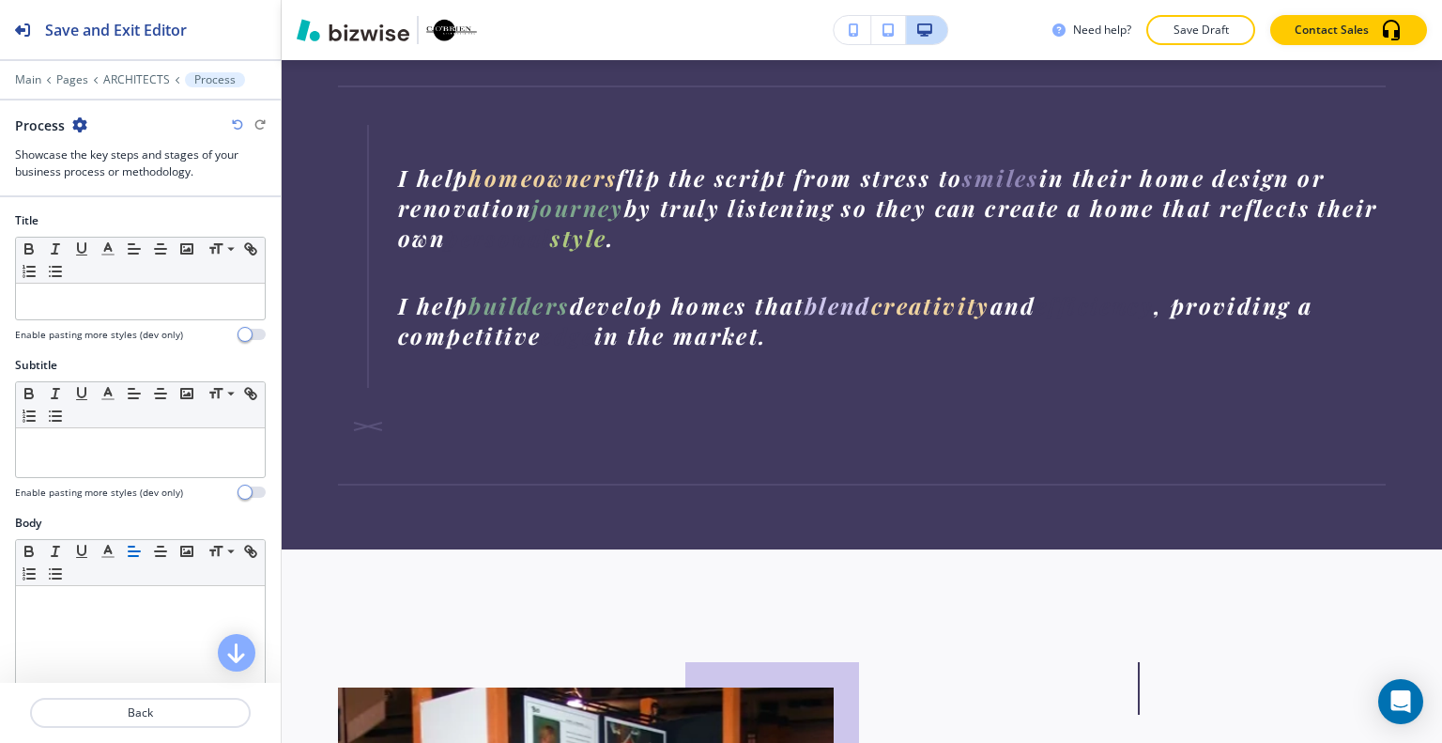
scroll to position [1060, 0]
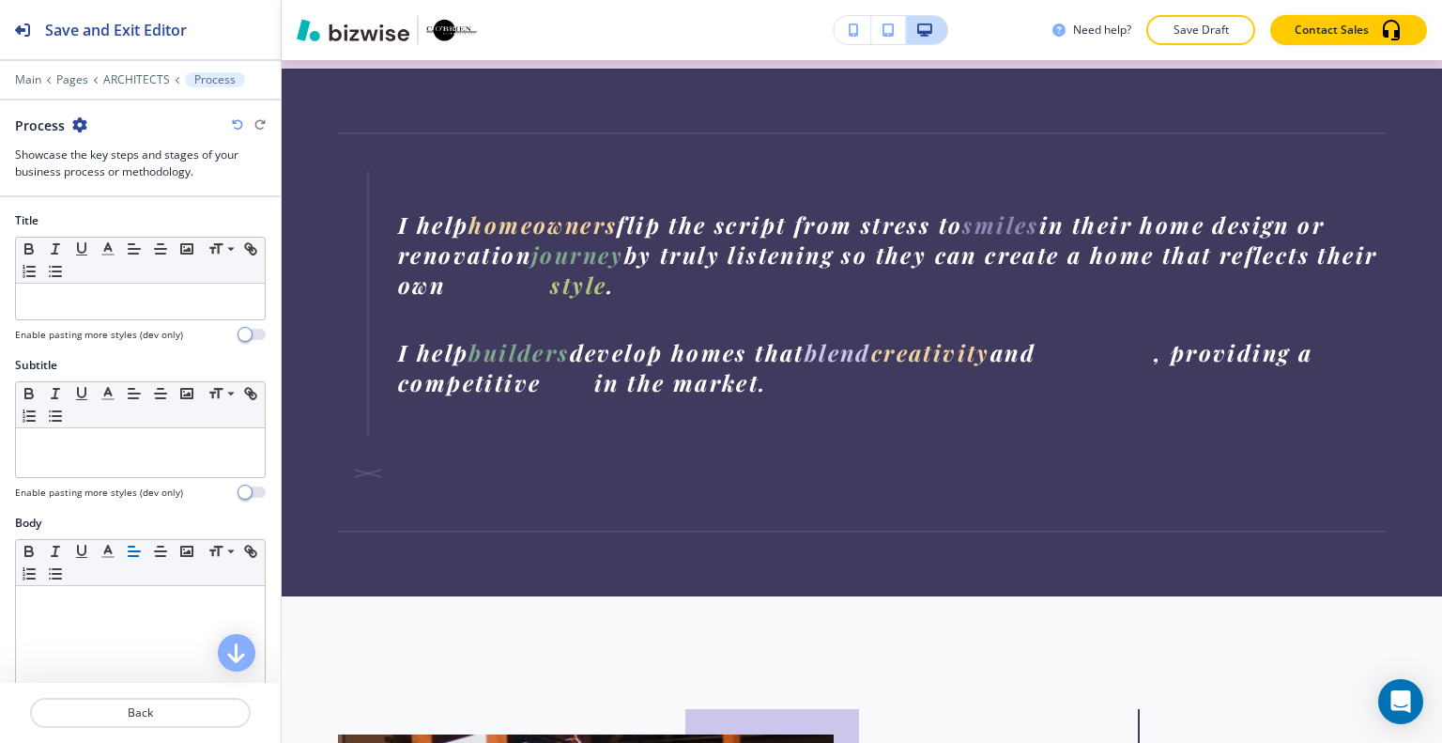
click at [239, 123] on icon "button" at bounding box center [237, 124] width 11 height 11
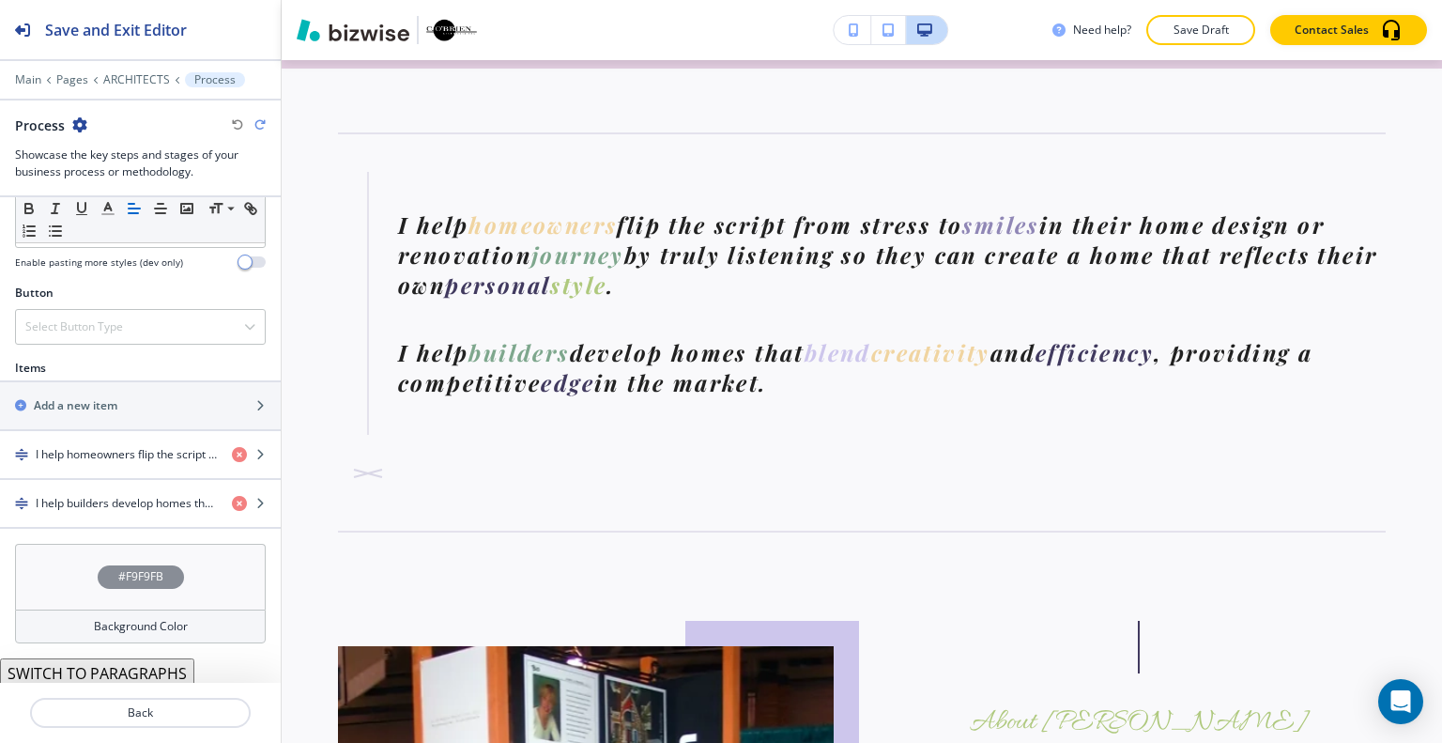
click at [80, 564] on div "#F9F9FB" at bounding box center [140, 577] width 251 height 66
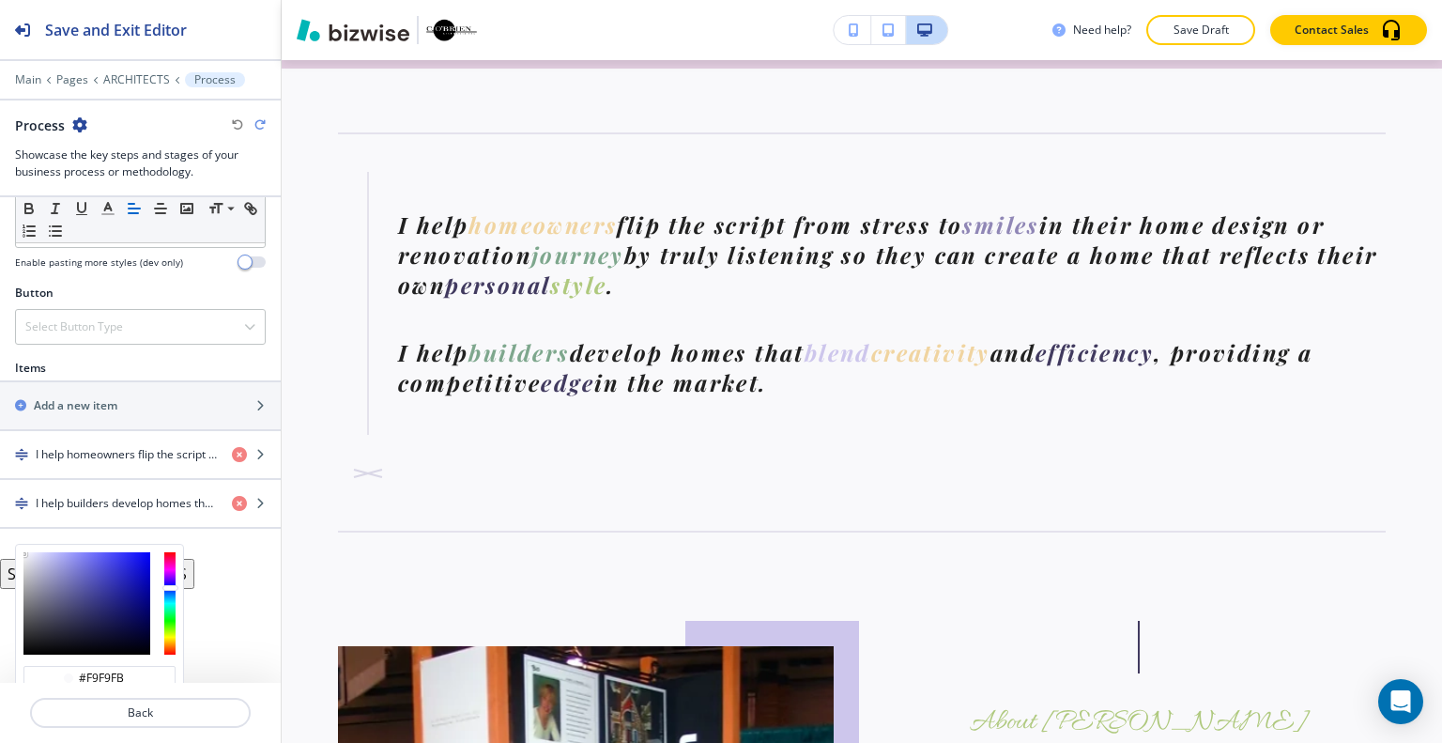
scroll to position [677, 0]
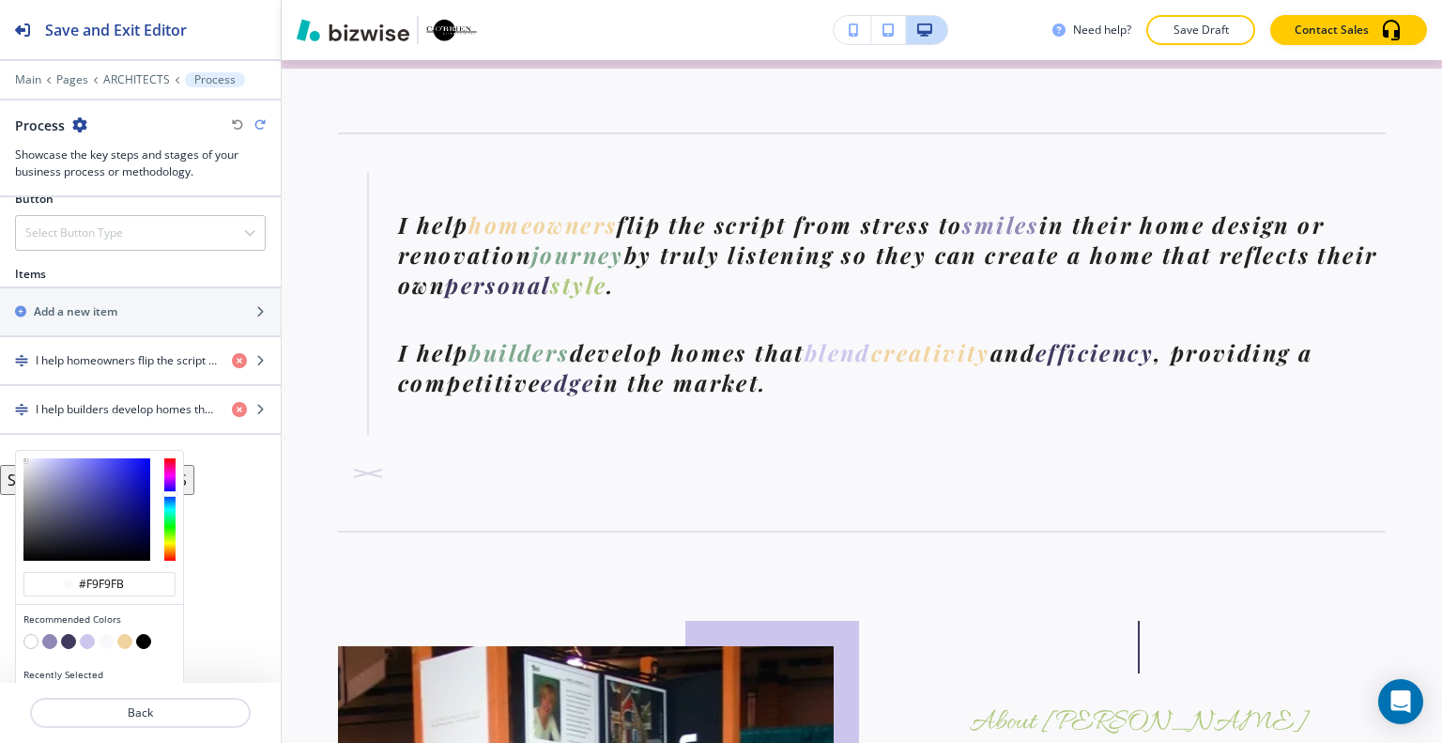
click at [101, 636] on button "button" at bounding box center [106, 641] width 15 height 15
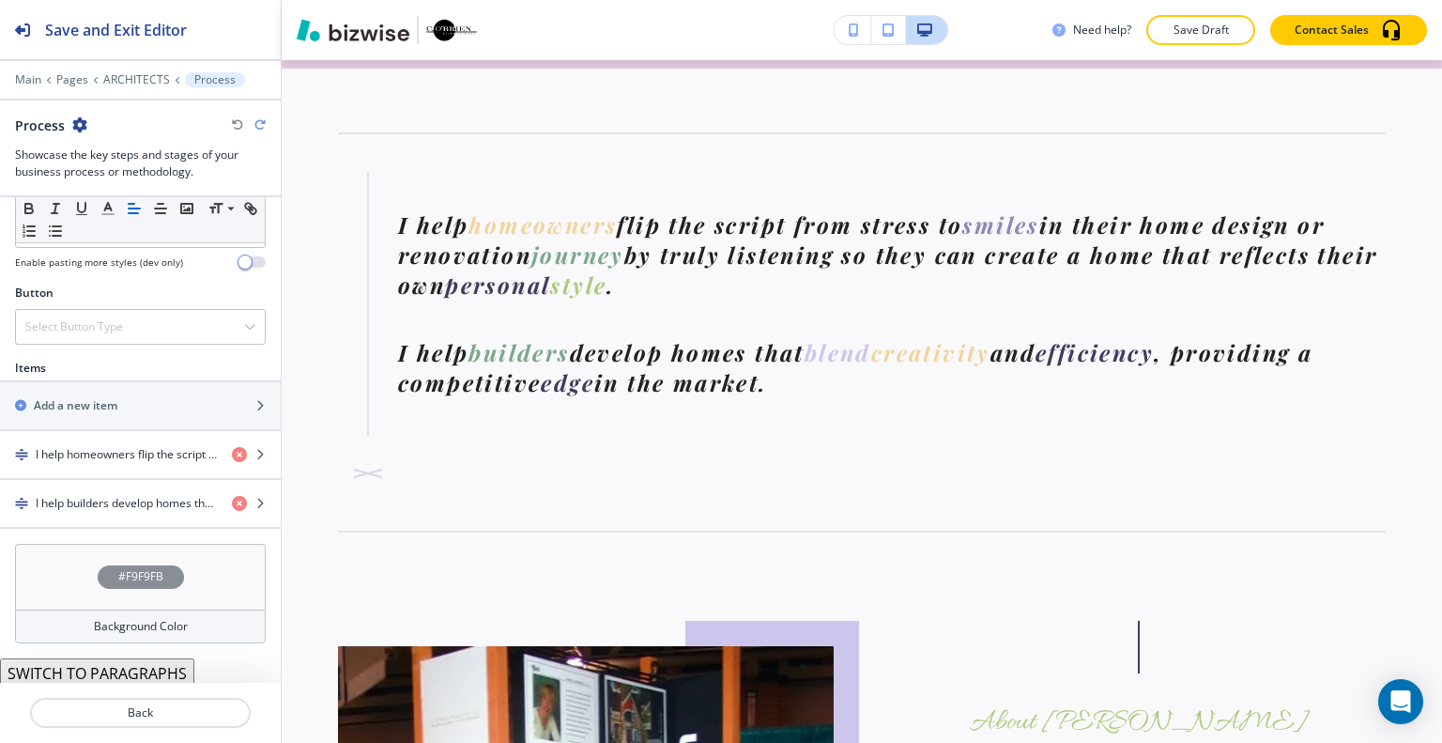
click at [60, 581] on div "#F9F9FB" at bounding box center [140, 577] width 251 height 66
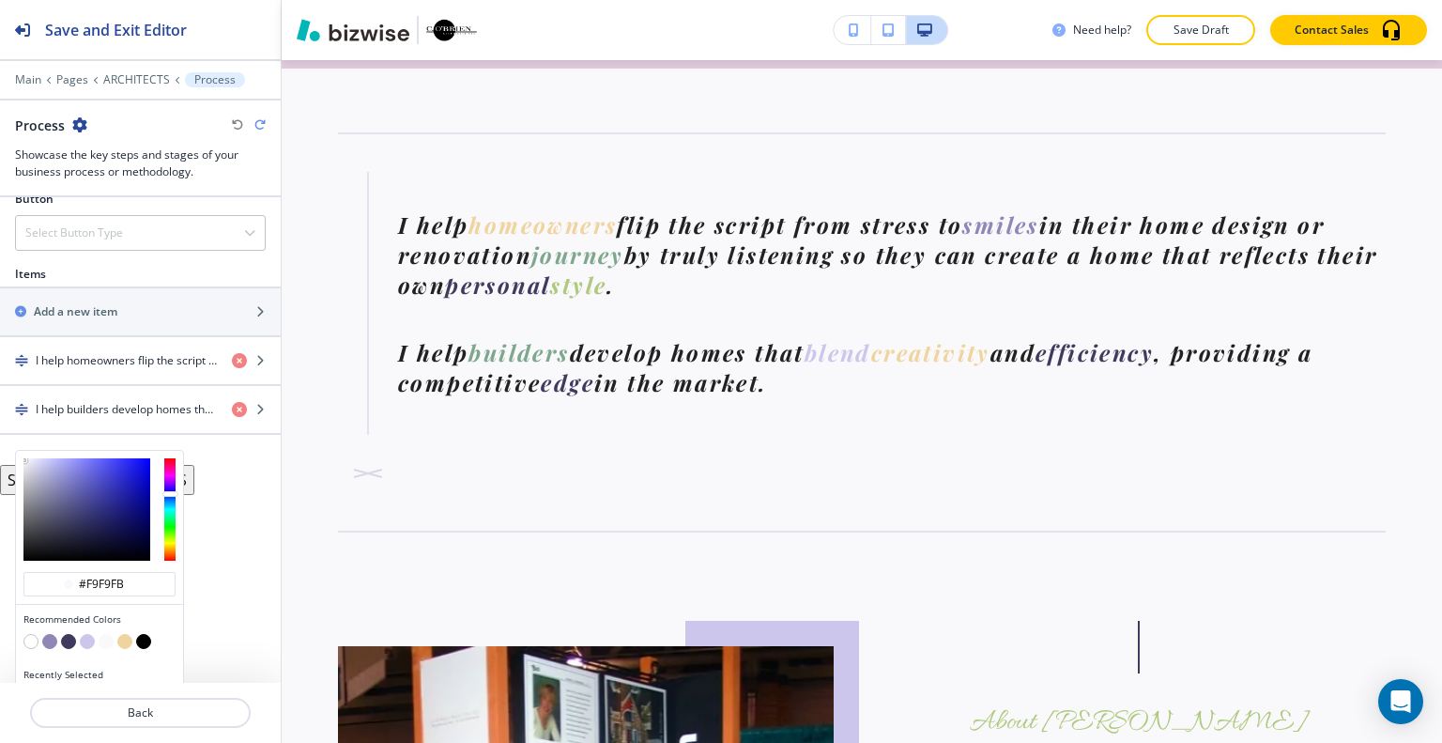
click at [143, 635] on button "button" at bounding box center [143, 641] width 15 height 15
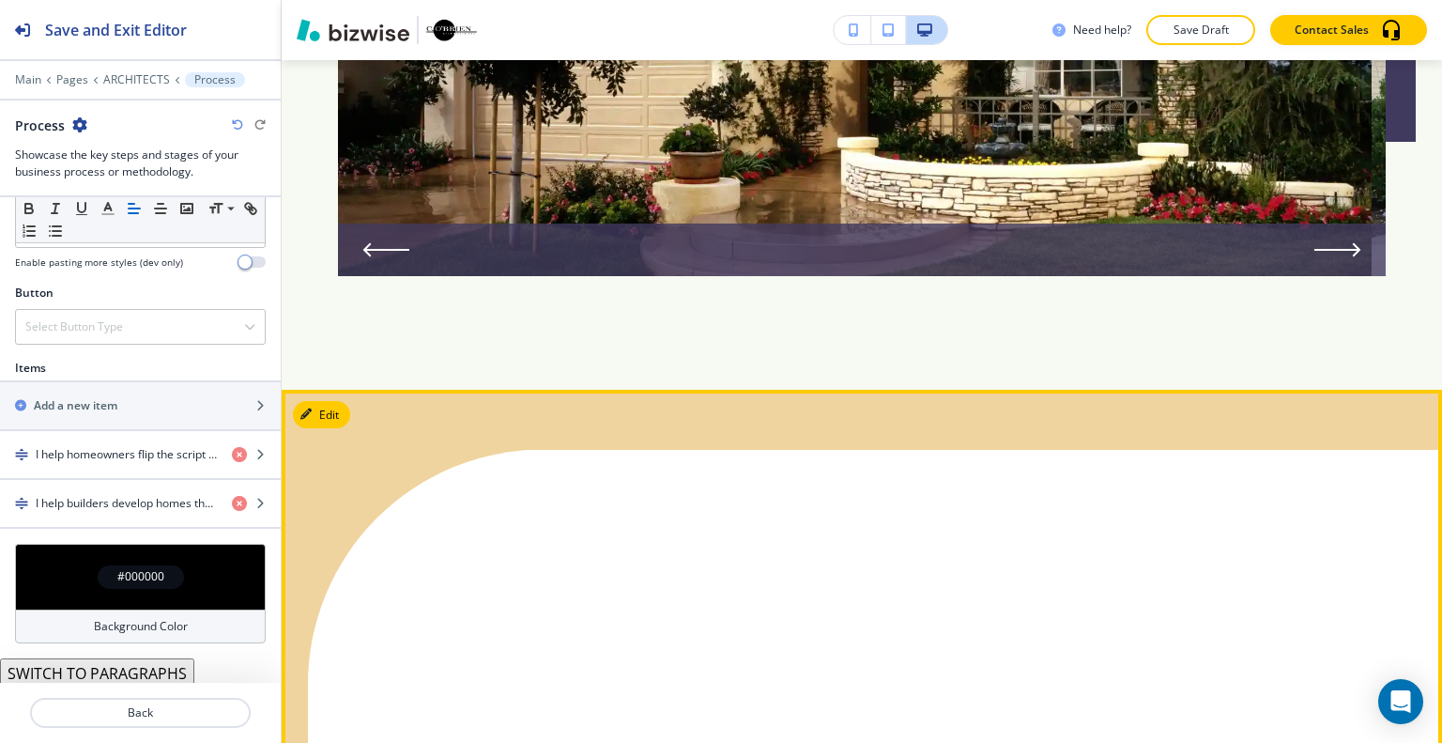
scroll to position [3782, 0]
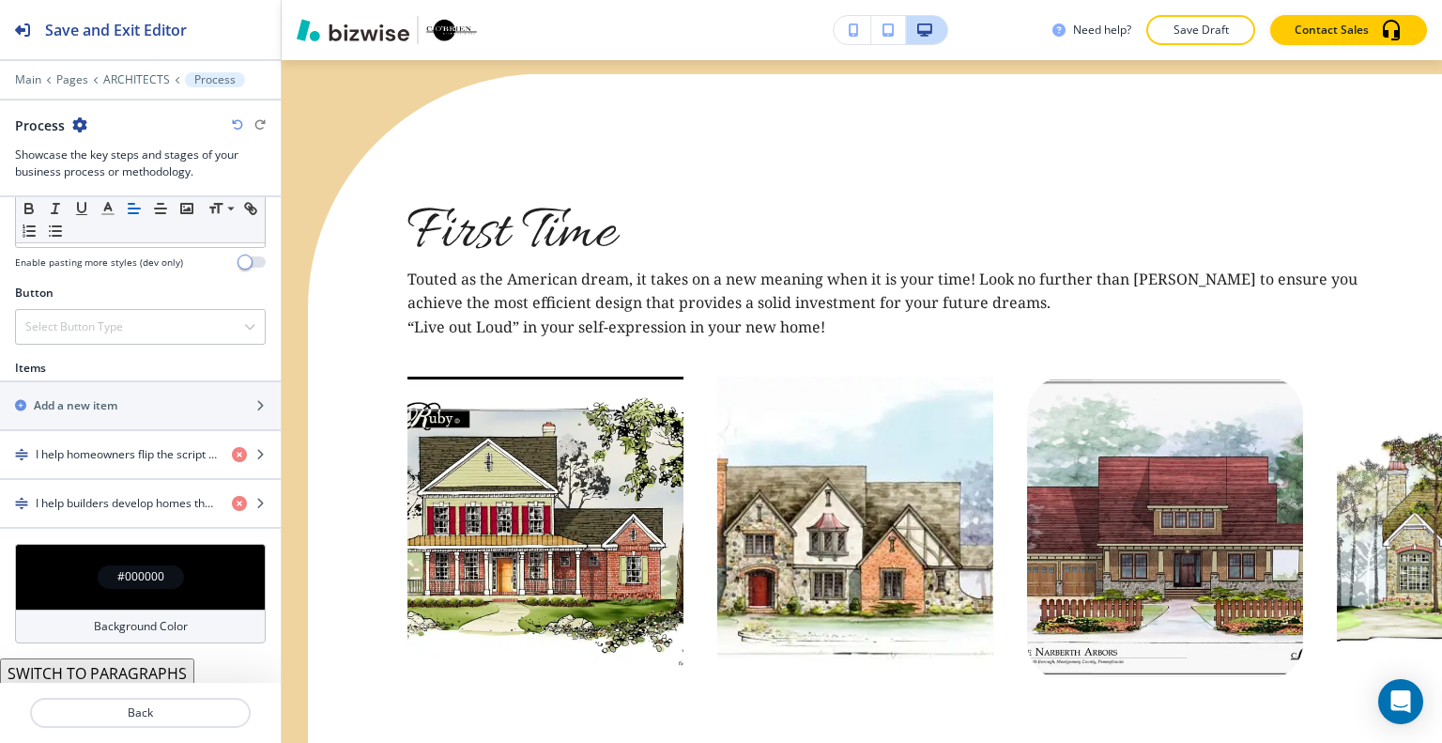
click at [60, 566] on div "#000000" at bounding box center [140, 577] width 251 height 66
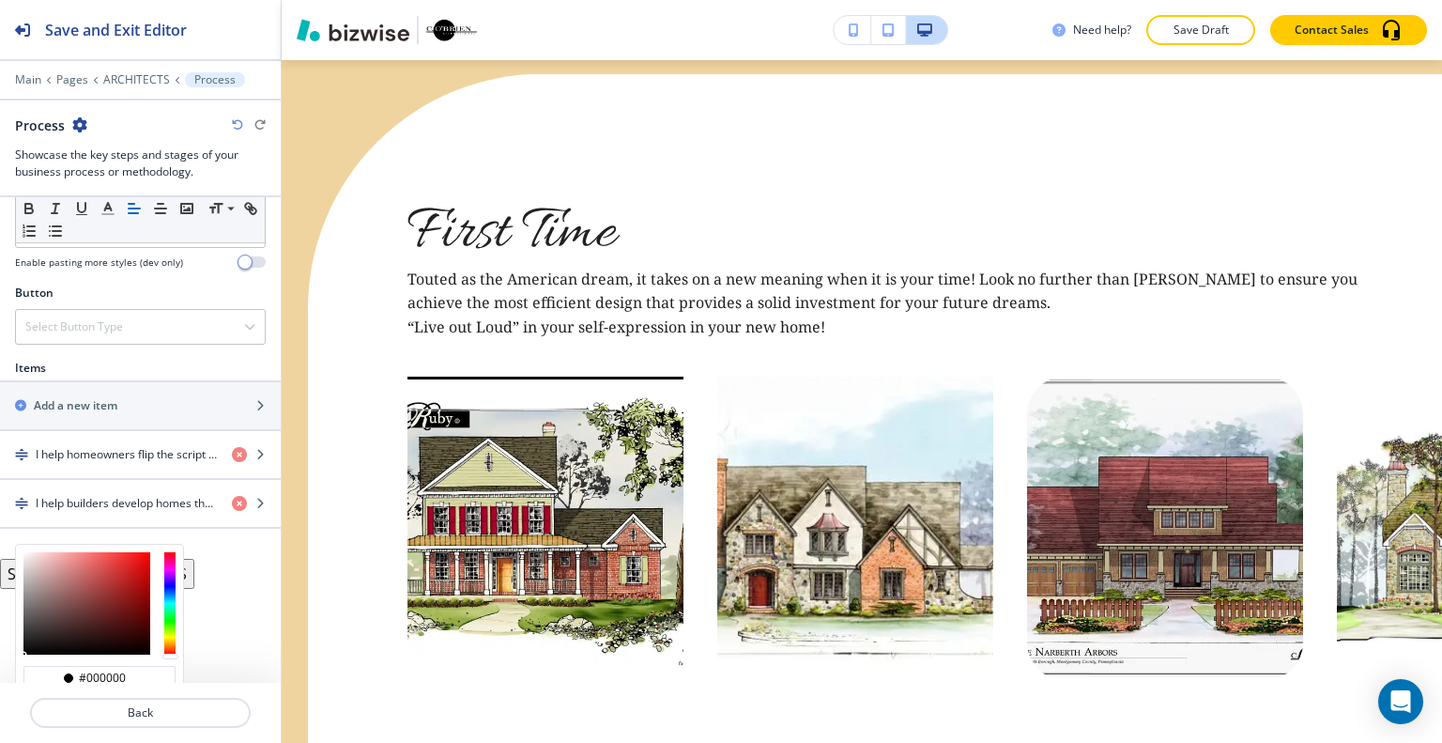
scroll to position [704, 0]
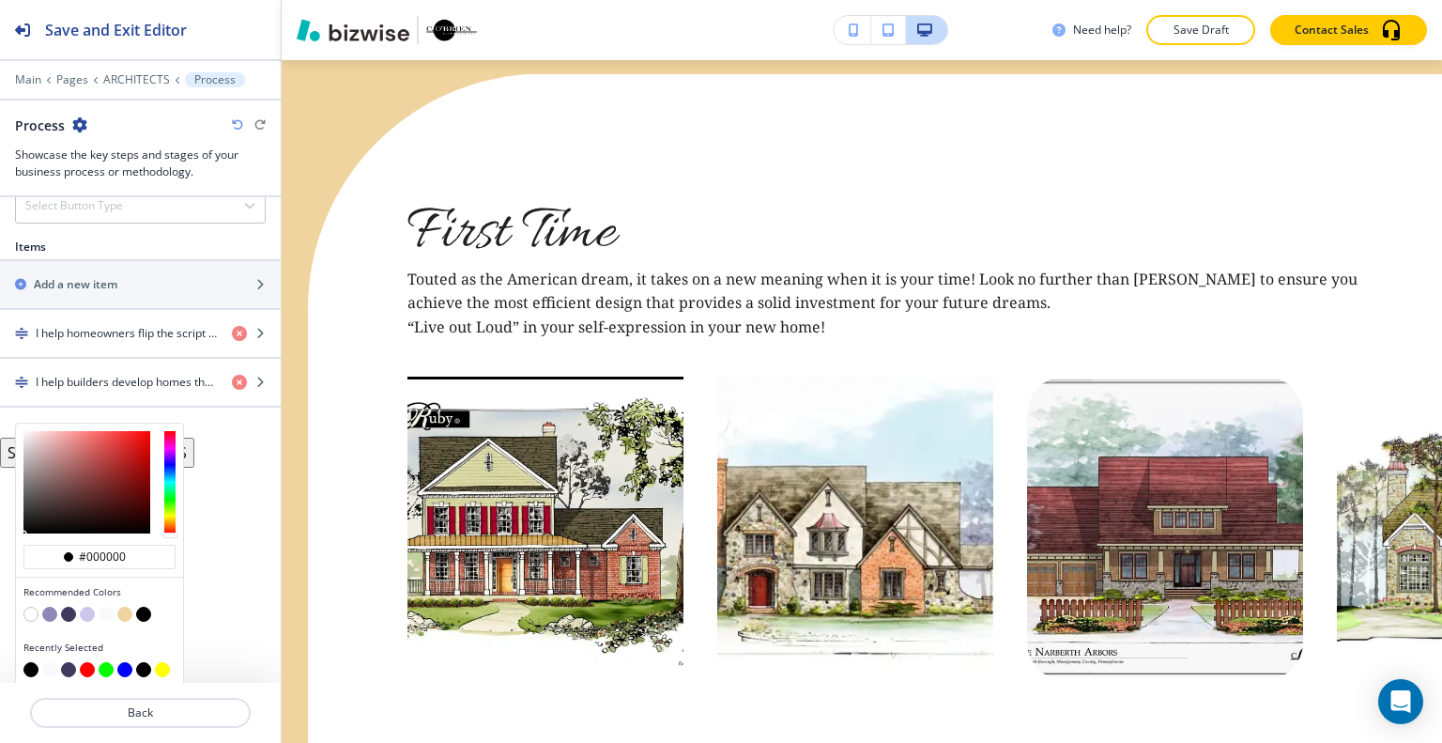
click at [123, 609] on button "button" at bounding box center [124, 613] width 15 height 15
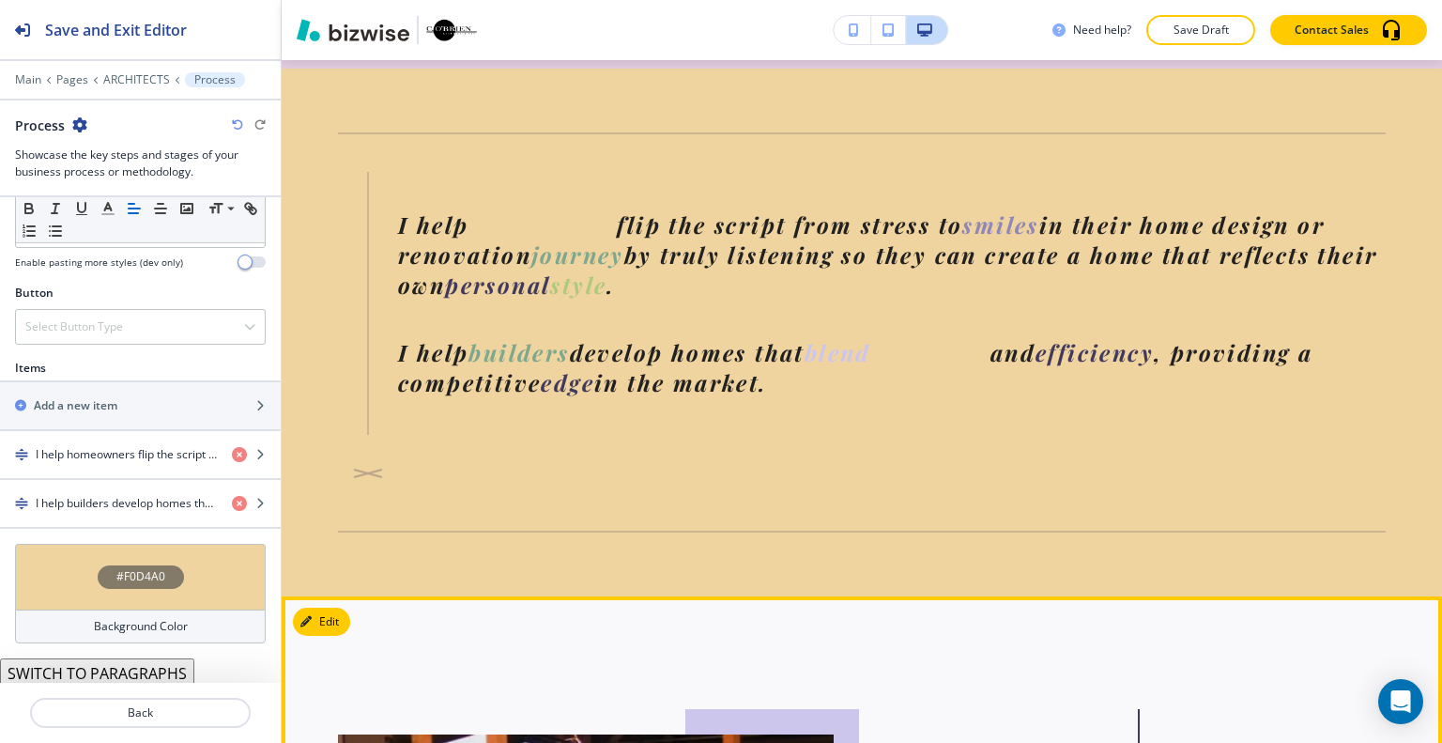
scroll to position [966, 0]
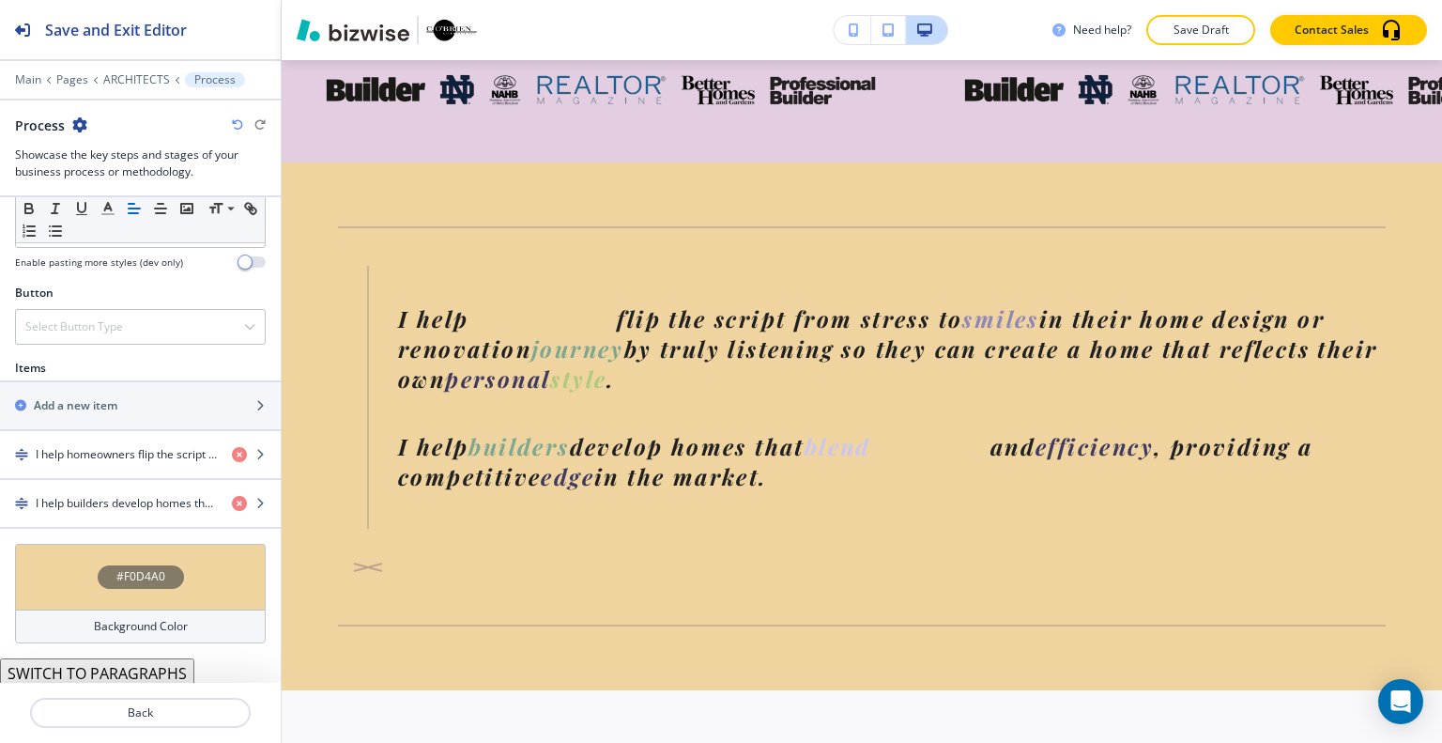
click at [58, 574] on div "#F0D4A0" at bounding box center [140, 577] width 251 height 66
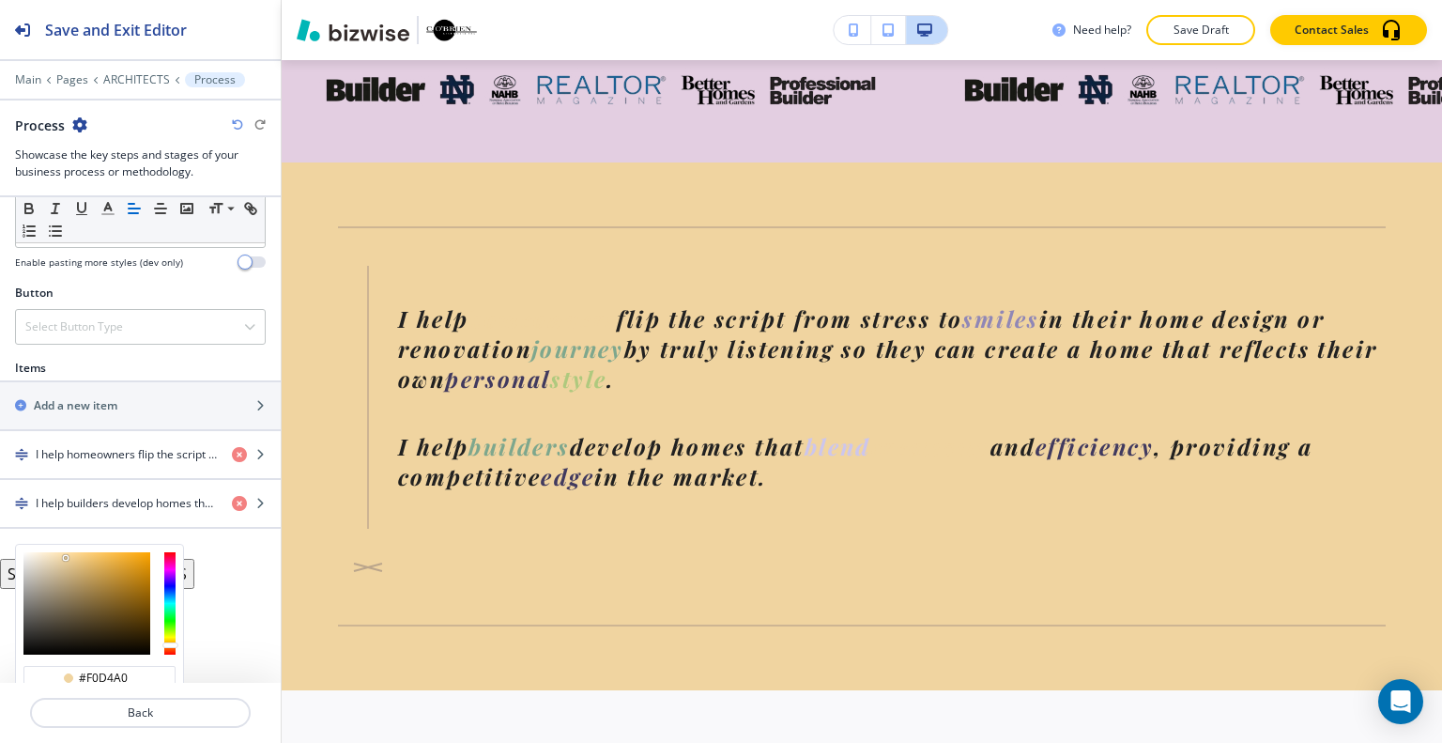
scroll to position [704, 0]
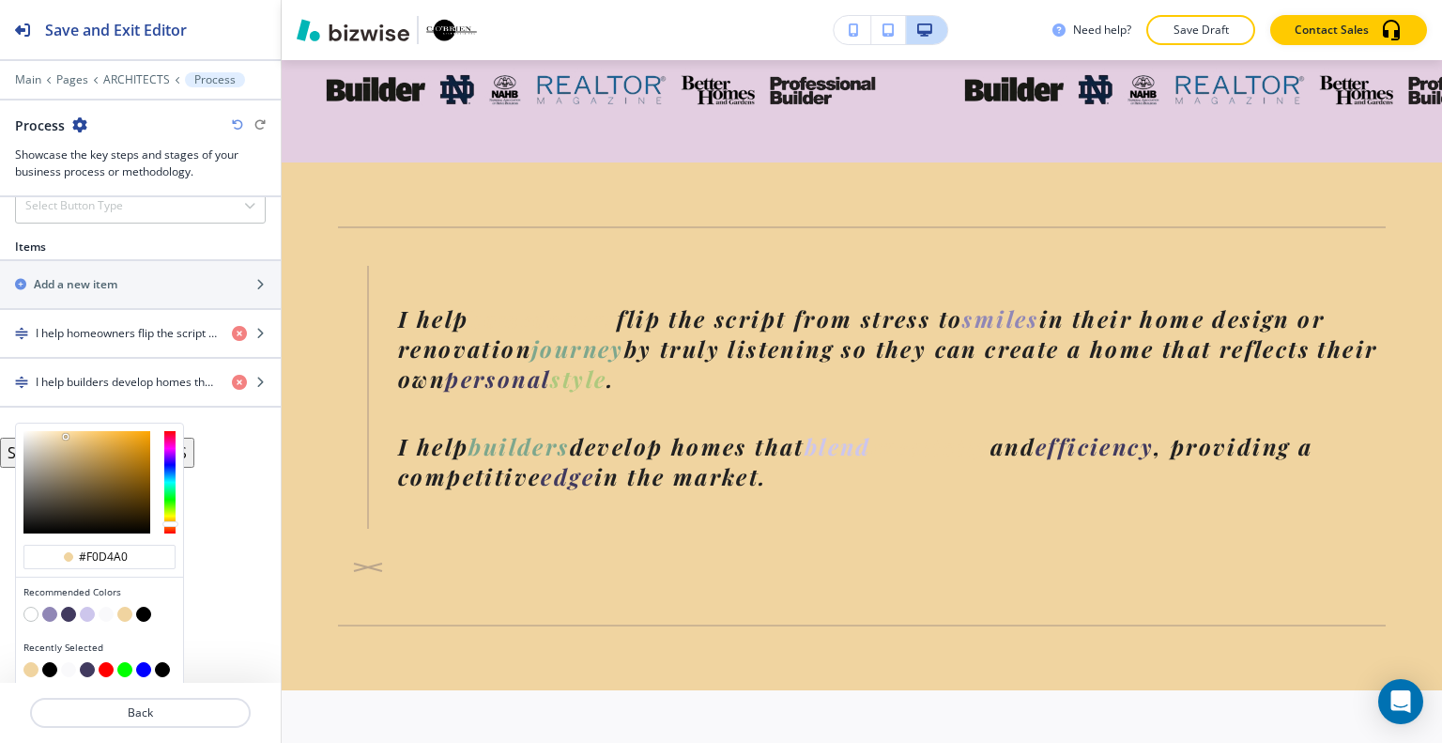
click at [34, 606] on button "button" at bounding box center [30, 613] width 15 height 15
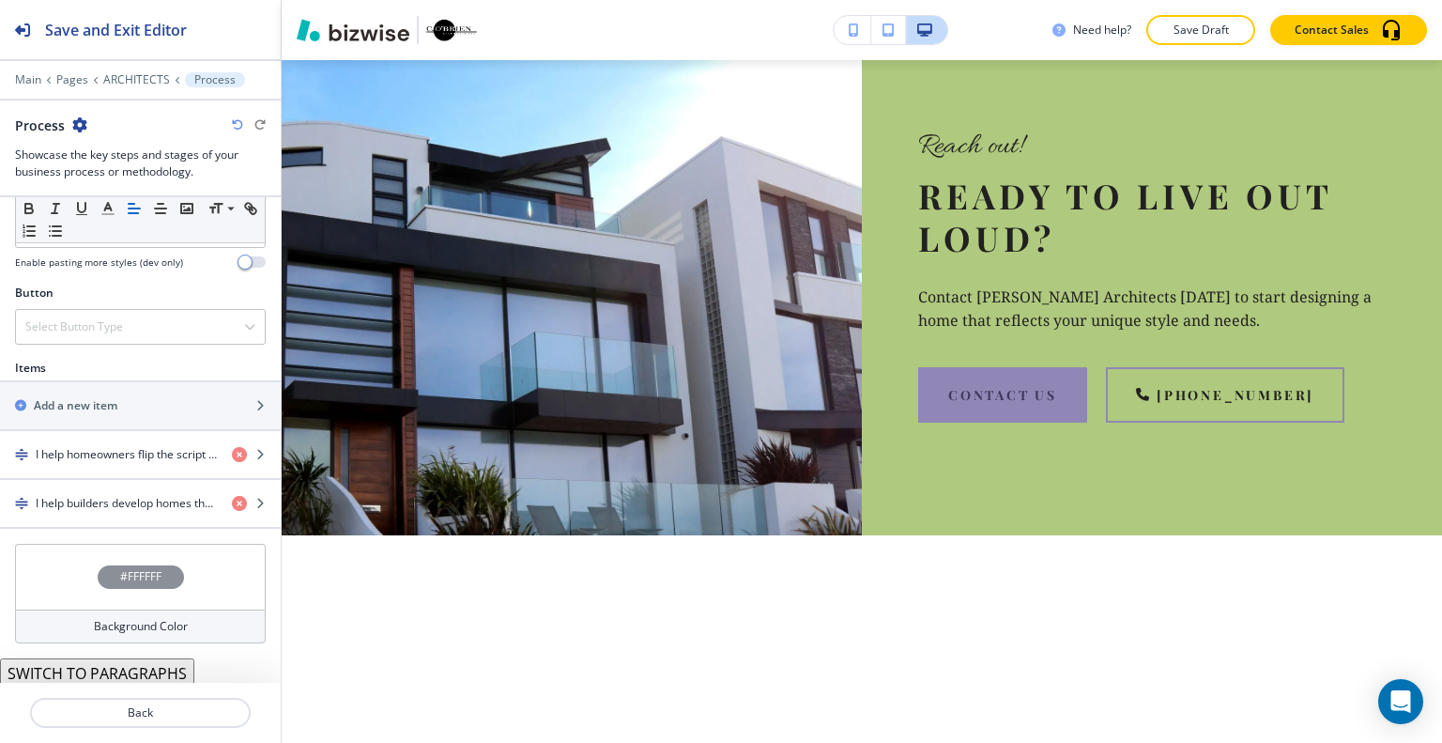
scroll to position [9039, 0]
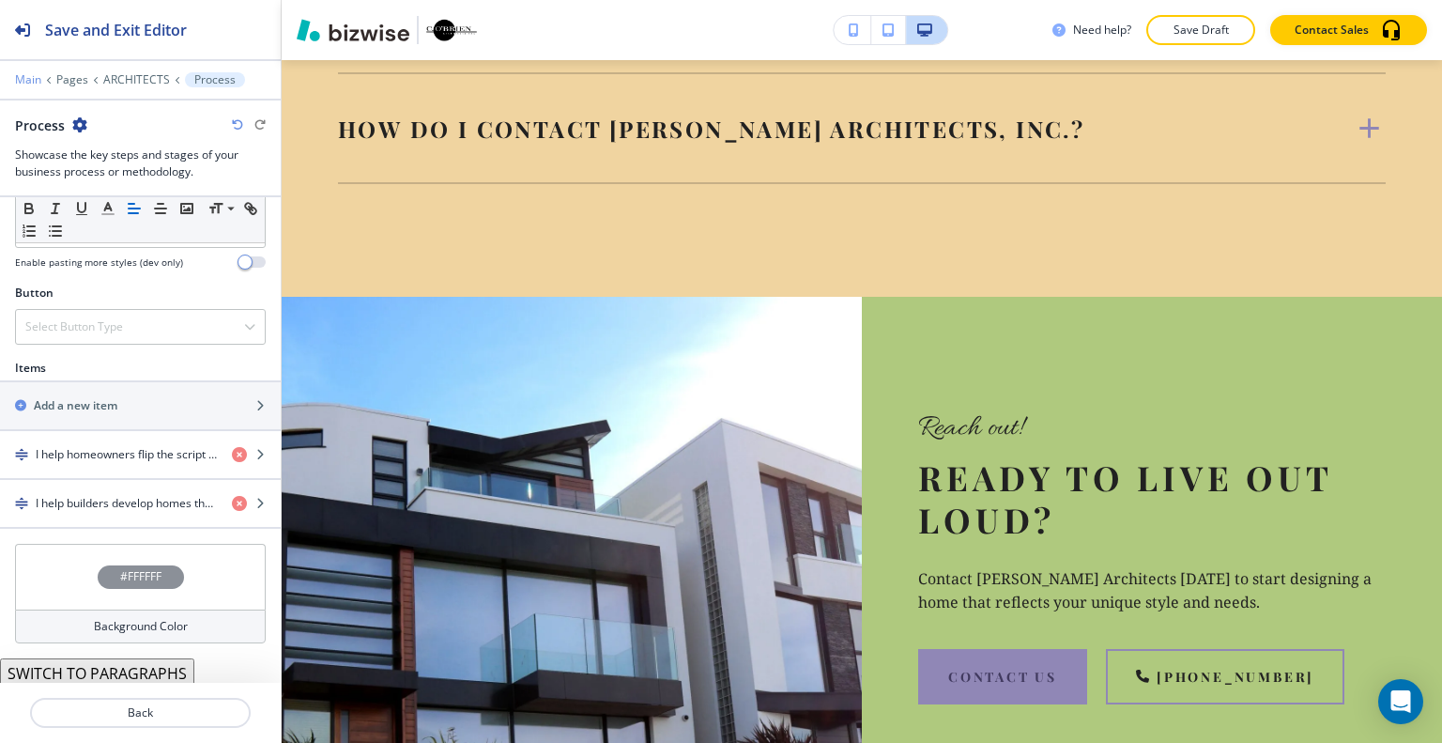
click at [36, 83] on p "Main" at bounding box center [28, 79] width 26 height 13
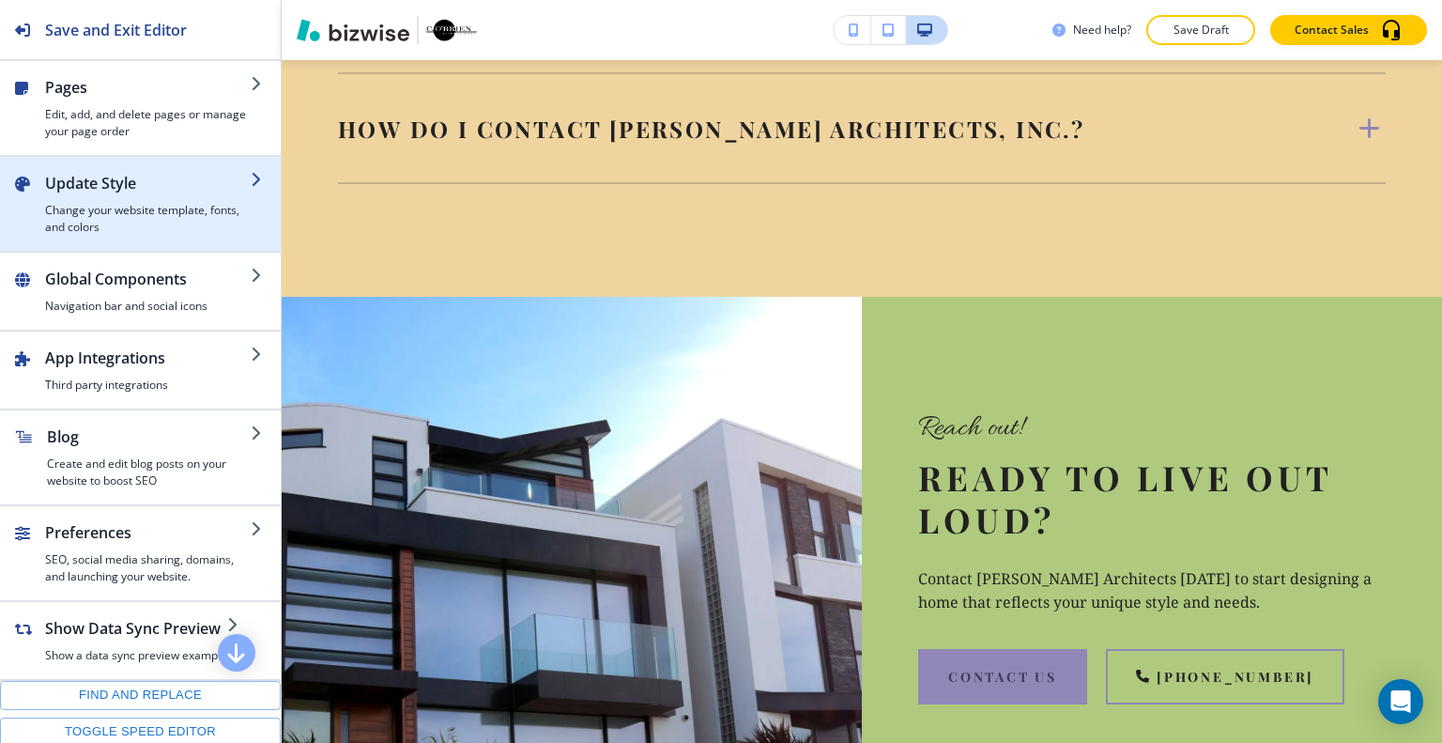
click at [108, 195] on div "button" at bounding box center [148, 198] width 206 height 8
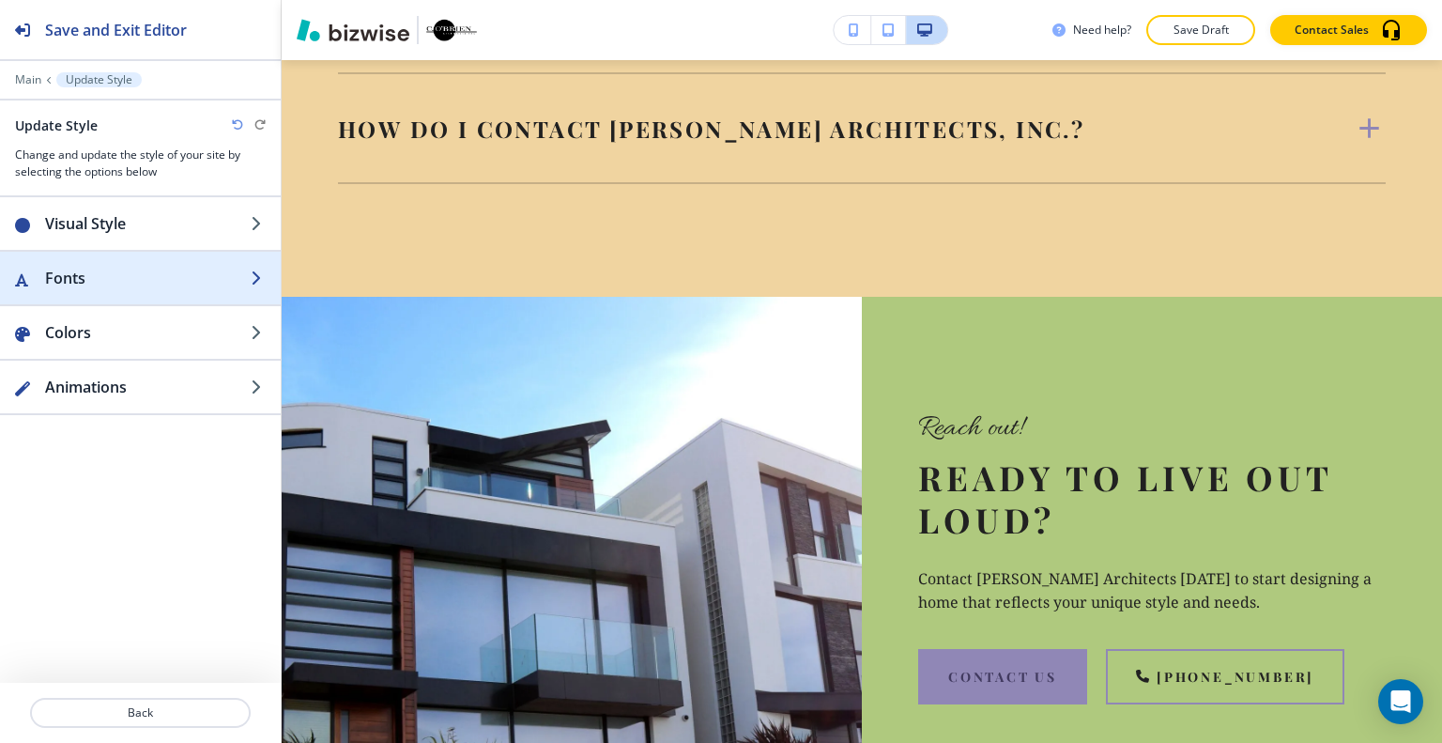
click at [100, 275] on h2 "Fonts" at bounding box center [148, 278] width 206 height 23
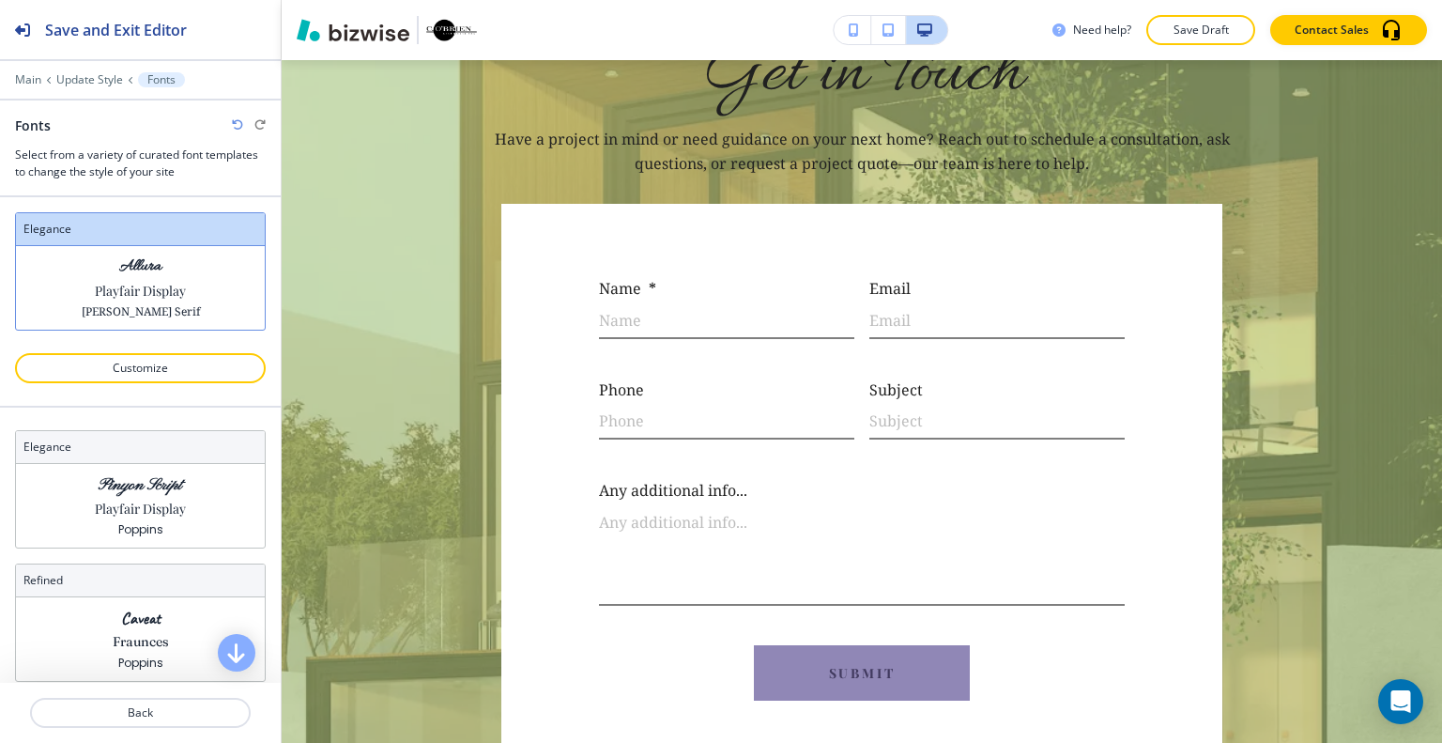
scroll to position [10917, 0]
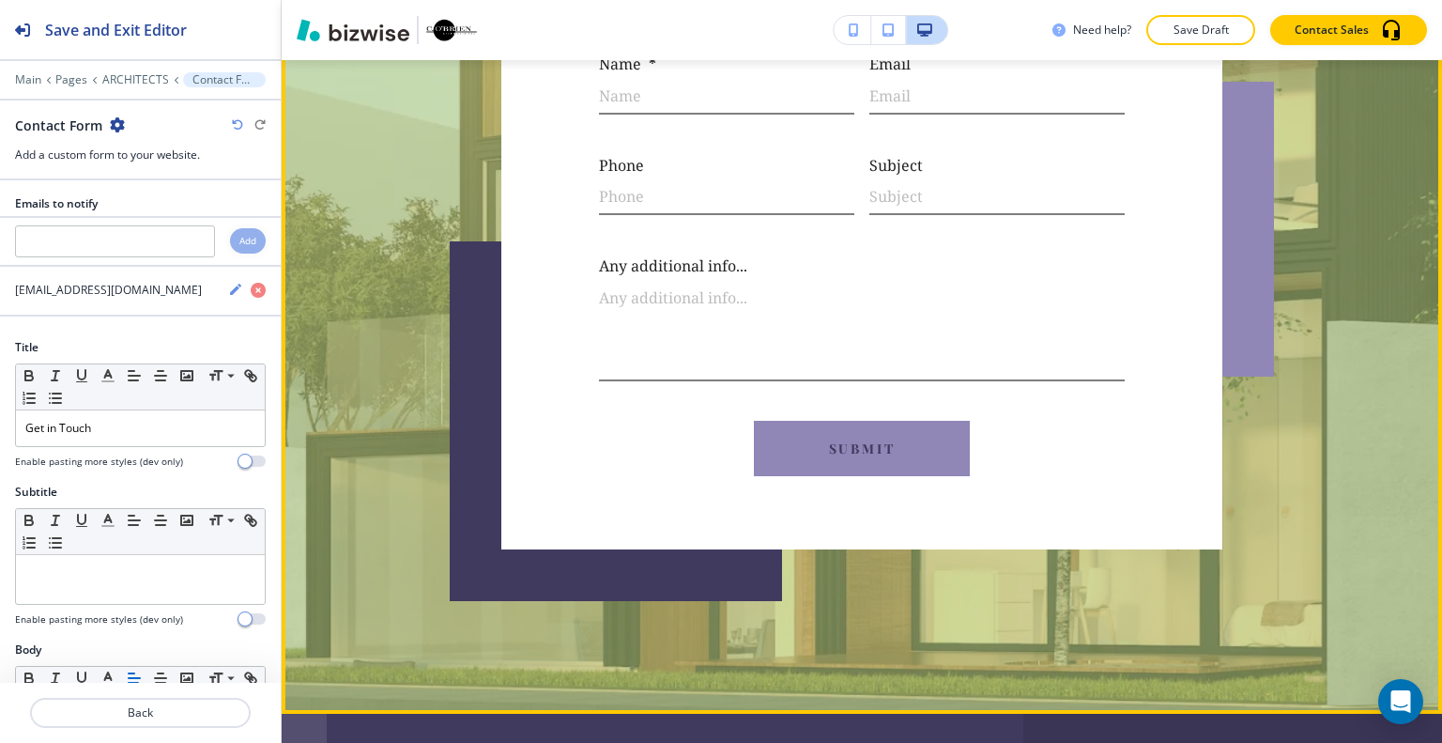
scroll to position [10953, 0]
